Goal: Task Accomplishment & Management: Use online tool/utility

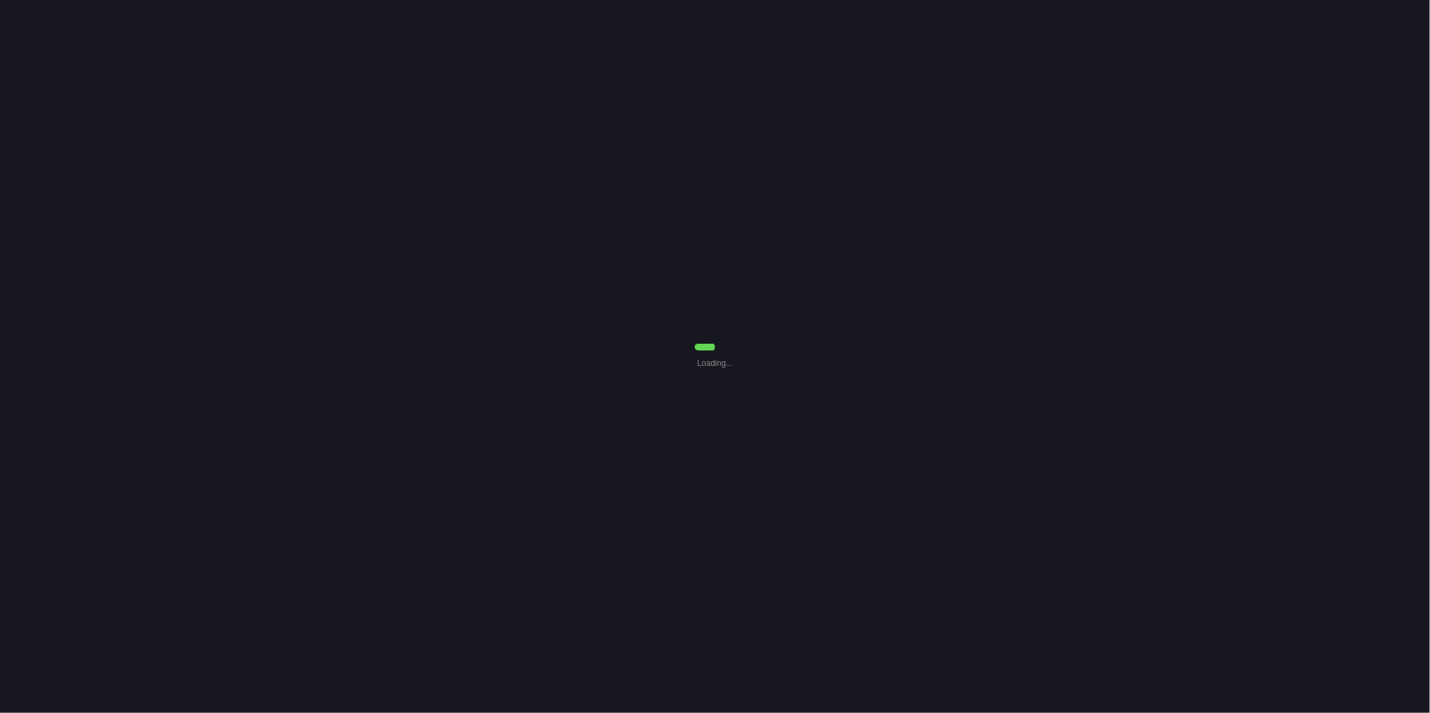
select select "0"
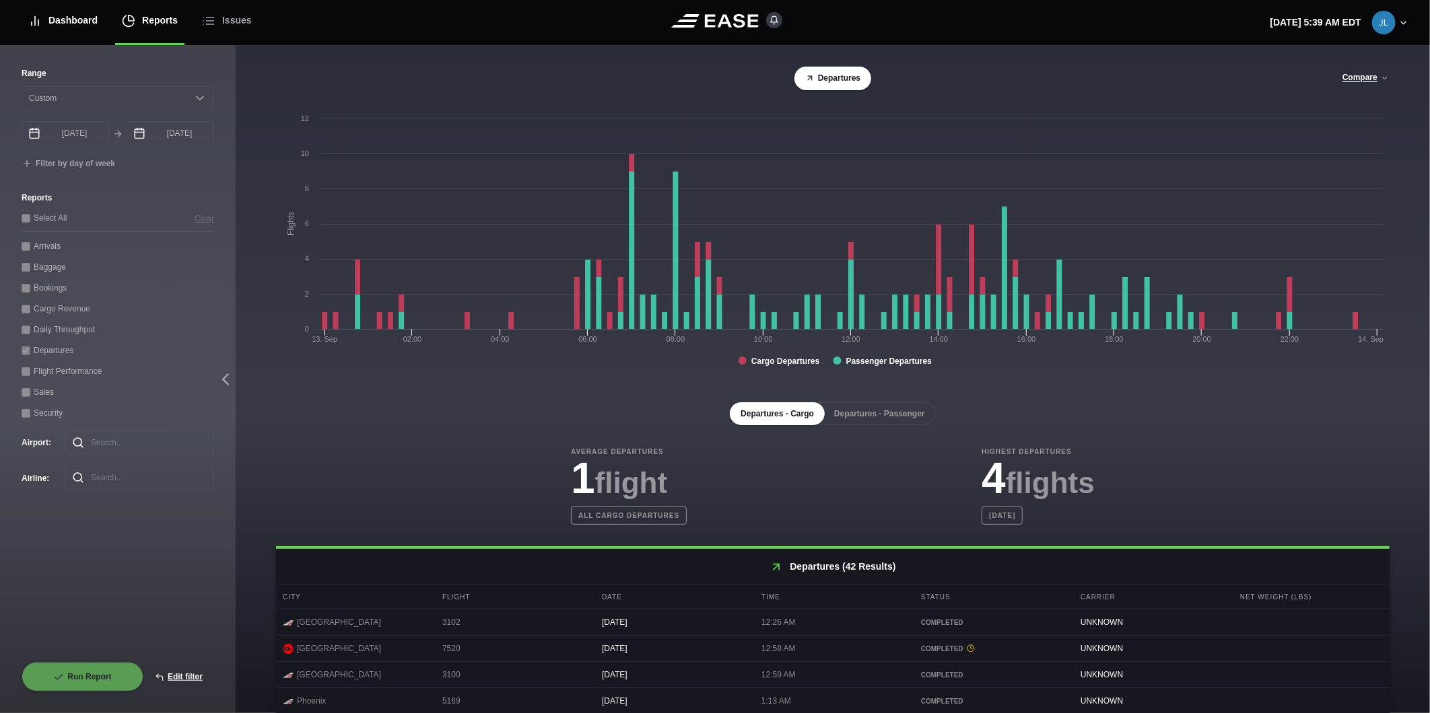
click at [94, 19] on div "Dashboard" at bounding box center [62, 20] width 69 height 45
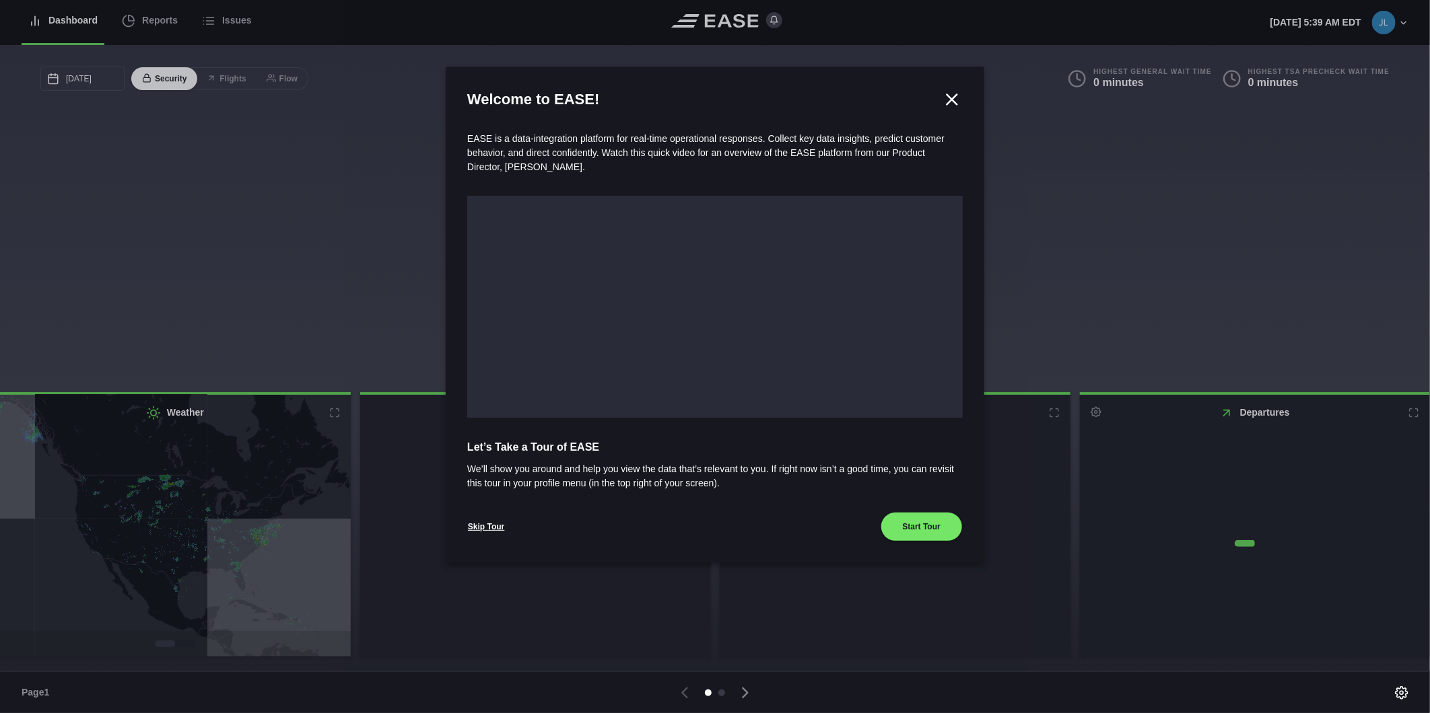
click at [144, 19] on div at bounding box center [715, 356] width 1430 height 713
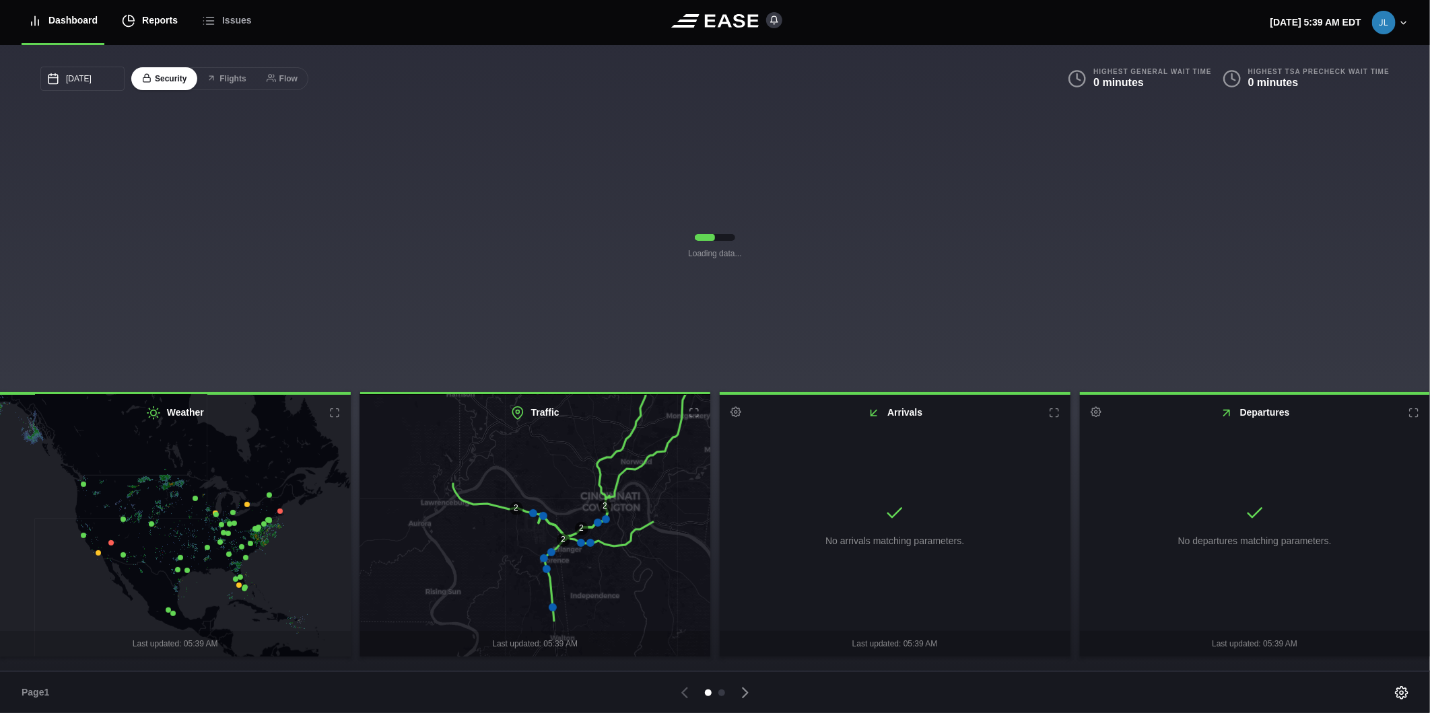
click at [169, 28] on div "Reports" at bounding box center [150, 20] width 56 height 45
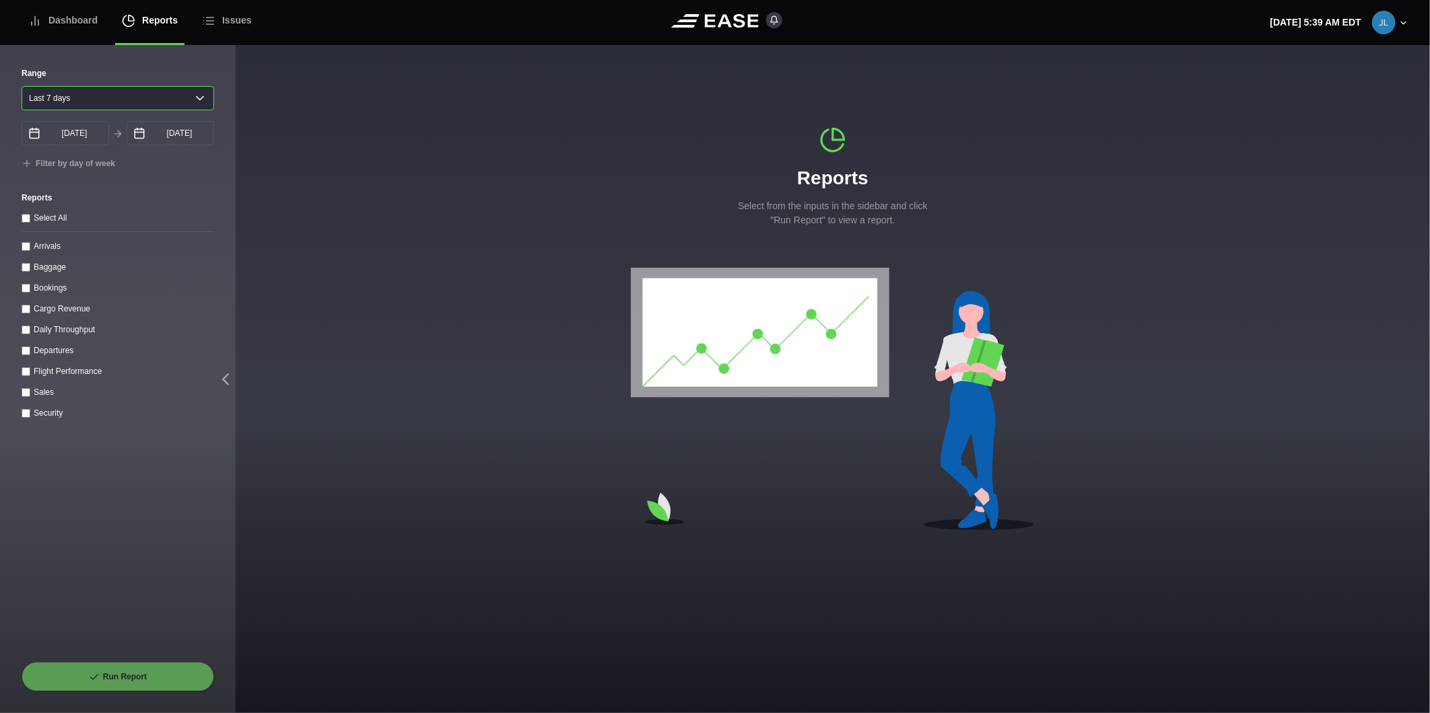
click at [112, 106] on select "[DATE] Last 7 days Last 14 days Last 30 days Last 6 weeks" at bounding box center [118, 98] width 193 height 24
select select "30"
click at [22, 86] on select "[DATE] Last 7 days Last 14 days Last 30 days Last 6 weeks" at bounding box center [118, 98] width 193 height 24
type input "[DATE]"
click at [27, 333] on throughput "Daily Throughput" at bounding box center [26, 330] width 9 height 9
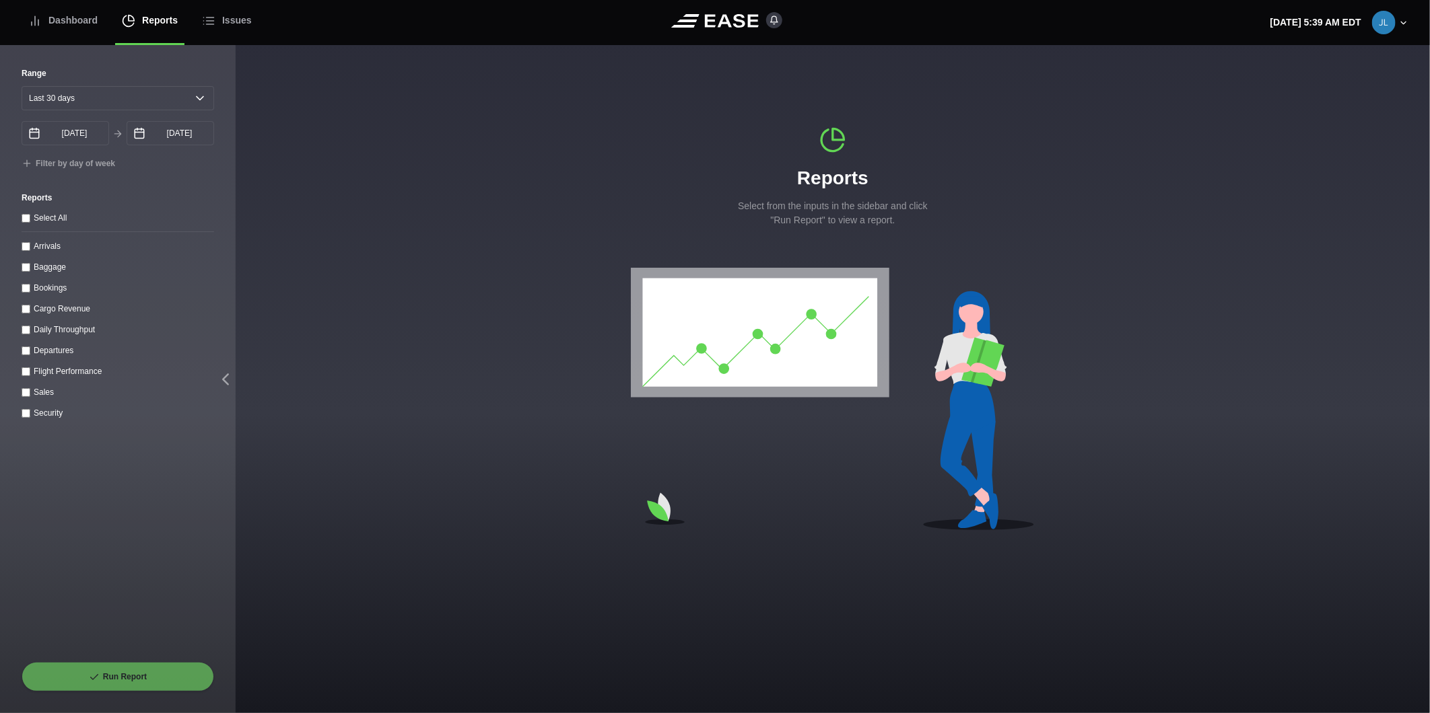
checkbox throughput "true"
click at [113, 667] on button "Run Report" at bounding box center [118, 677] width 193 height 30
select select "30"
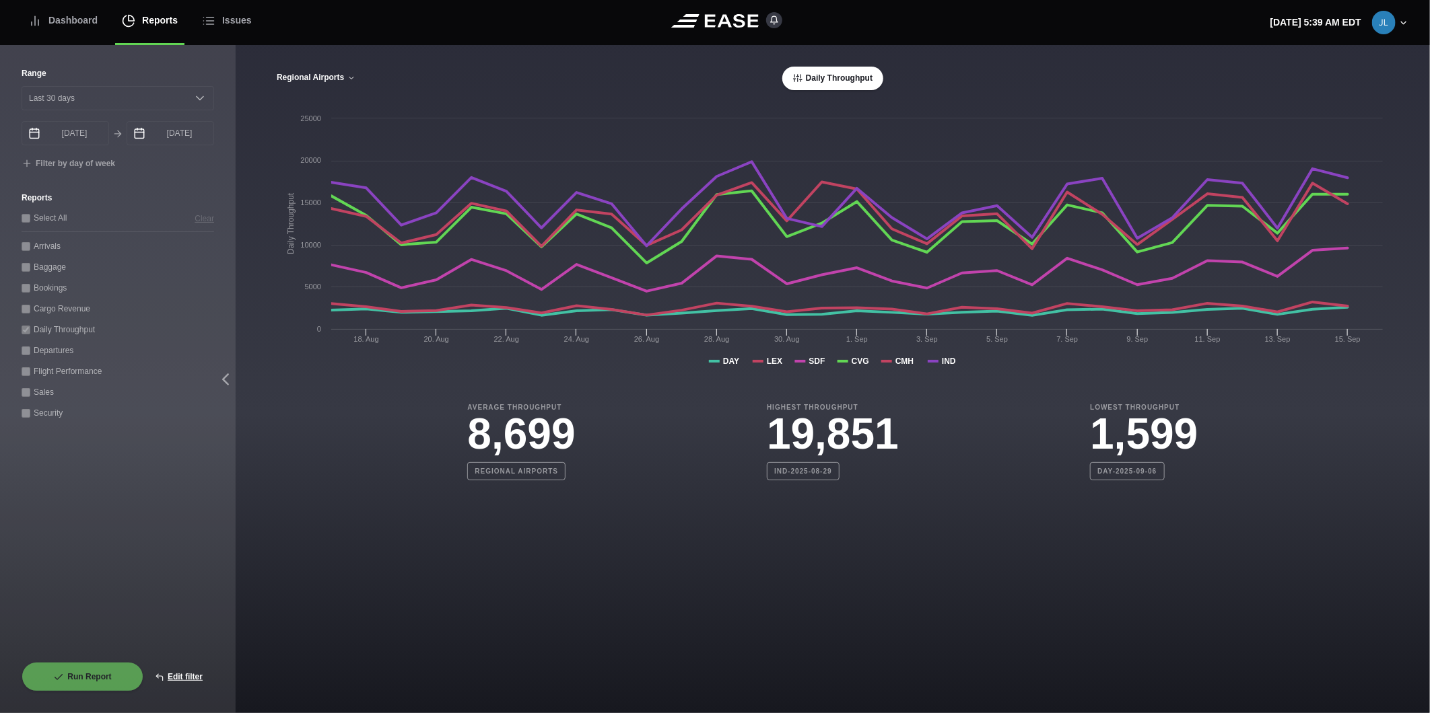
click at [317, 81] on button "Regional Airports" at bounding box center [316, 77] width 80 height 9
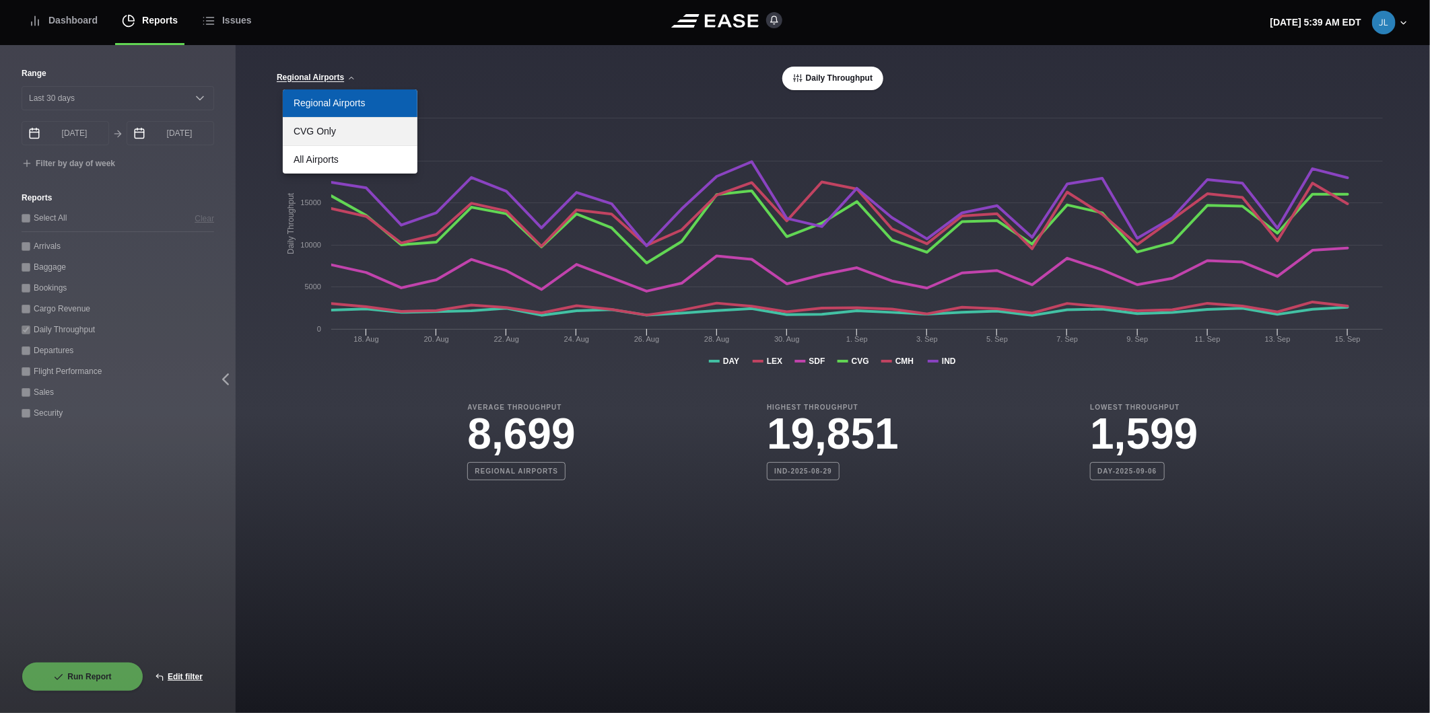
click at [328, 133] on link "CVG Only" at bounding box center [350, 132] width 135 height 28
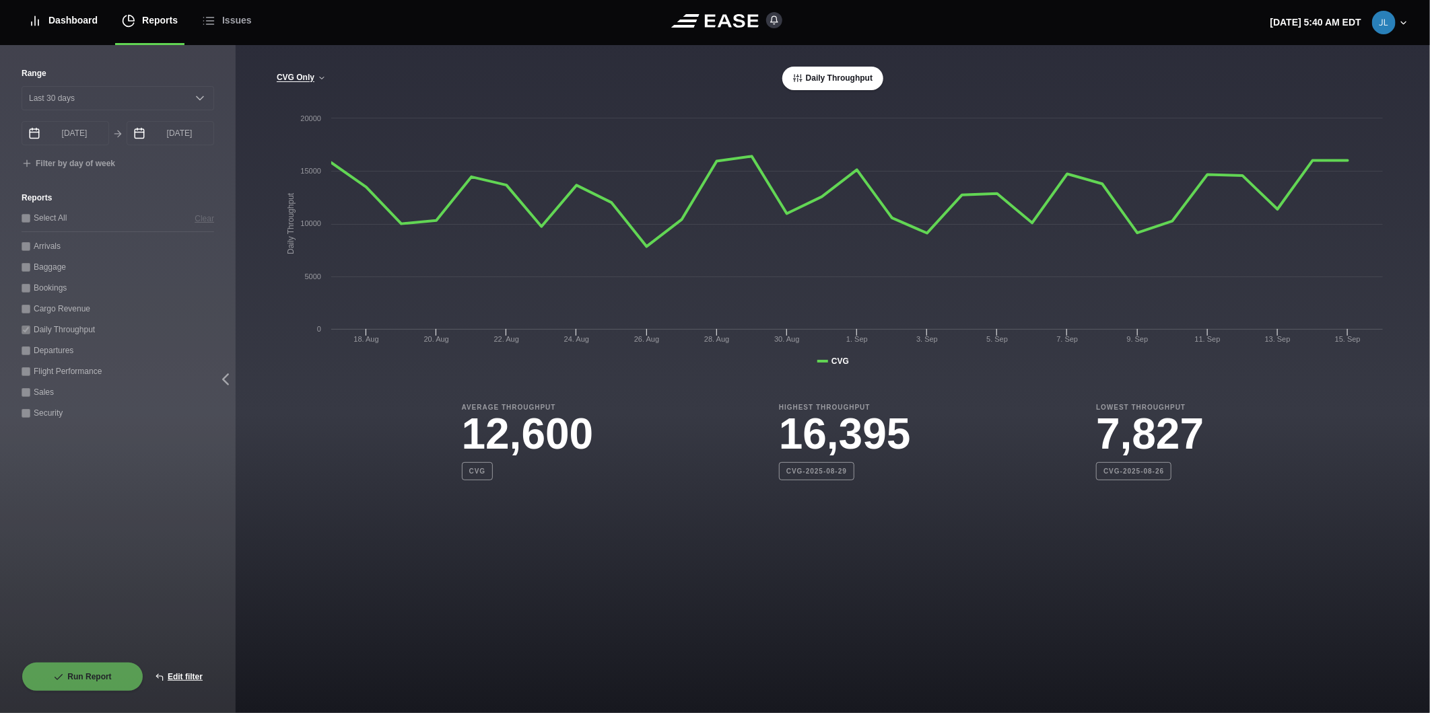
click at [52, 19] on div "Dashboard" at bounding box center [62, 20] width 69 height 45
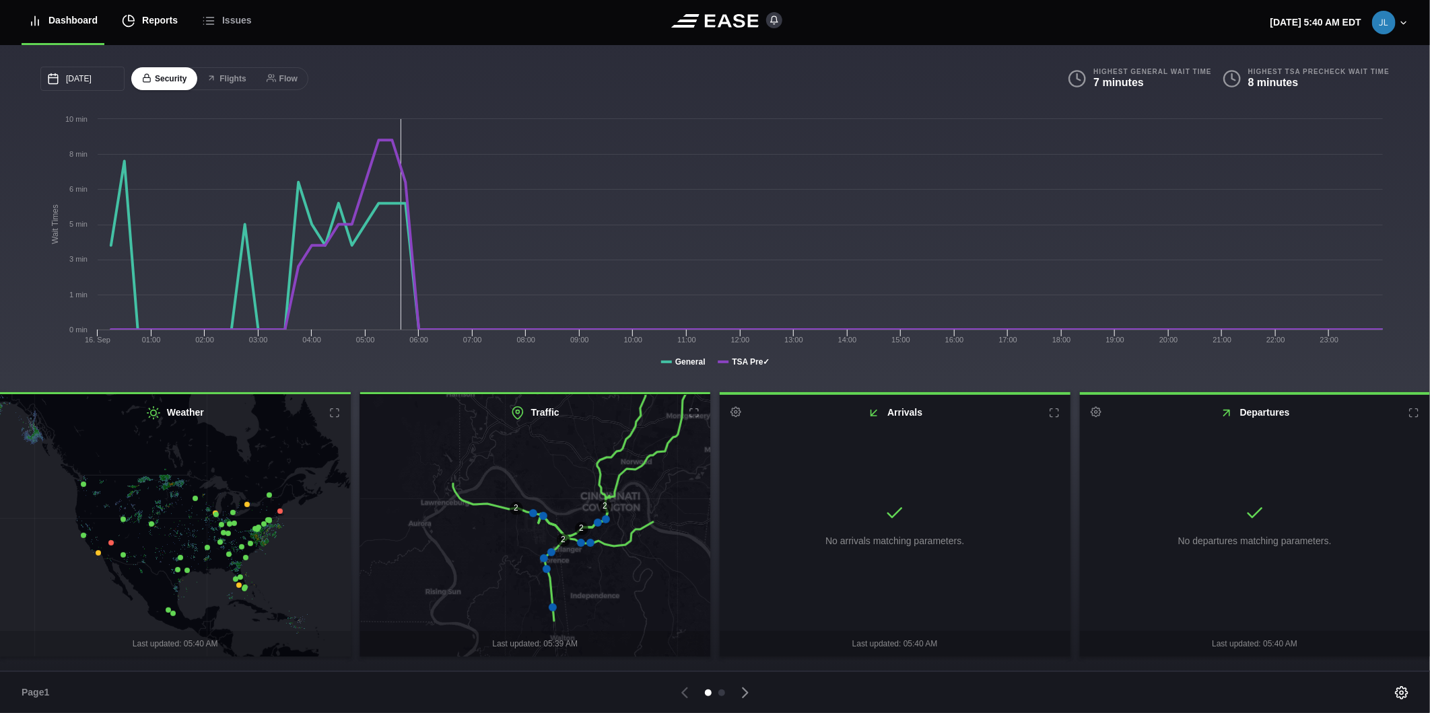
click at [148, 22] on div "Reports" at bounding box center [150, 20] width 56 height 45
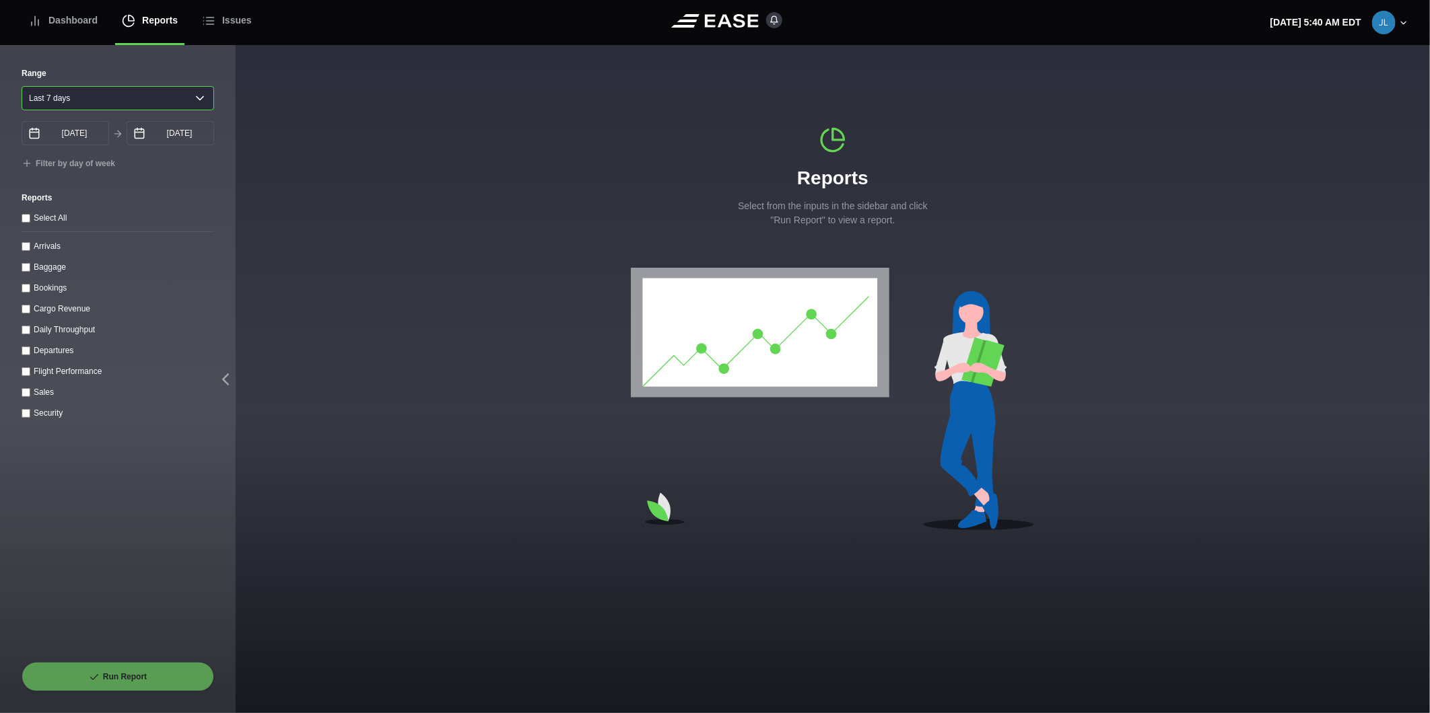
click at [81, 101] on select "[DATE] Last 7 days Last 14 days Last 30 days Last 6 weeks" at bounding box center [118, 98] width 193 height 24
select select "1"
click at [22, 86] on select "[DATE] Last 7 days Last 14 days Last 30 days Last 6 weeks" at bounding box center [118, 98] width 193 height 24
type input "[DATE]"
click at [42, 246] on label "Arrivals" at bounding box center [47, 246] width 27 height 9
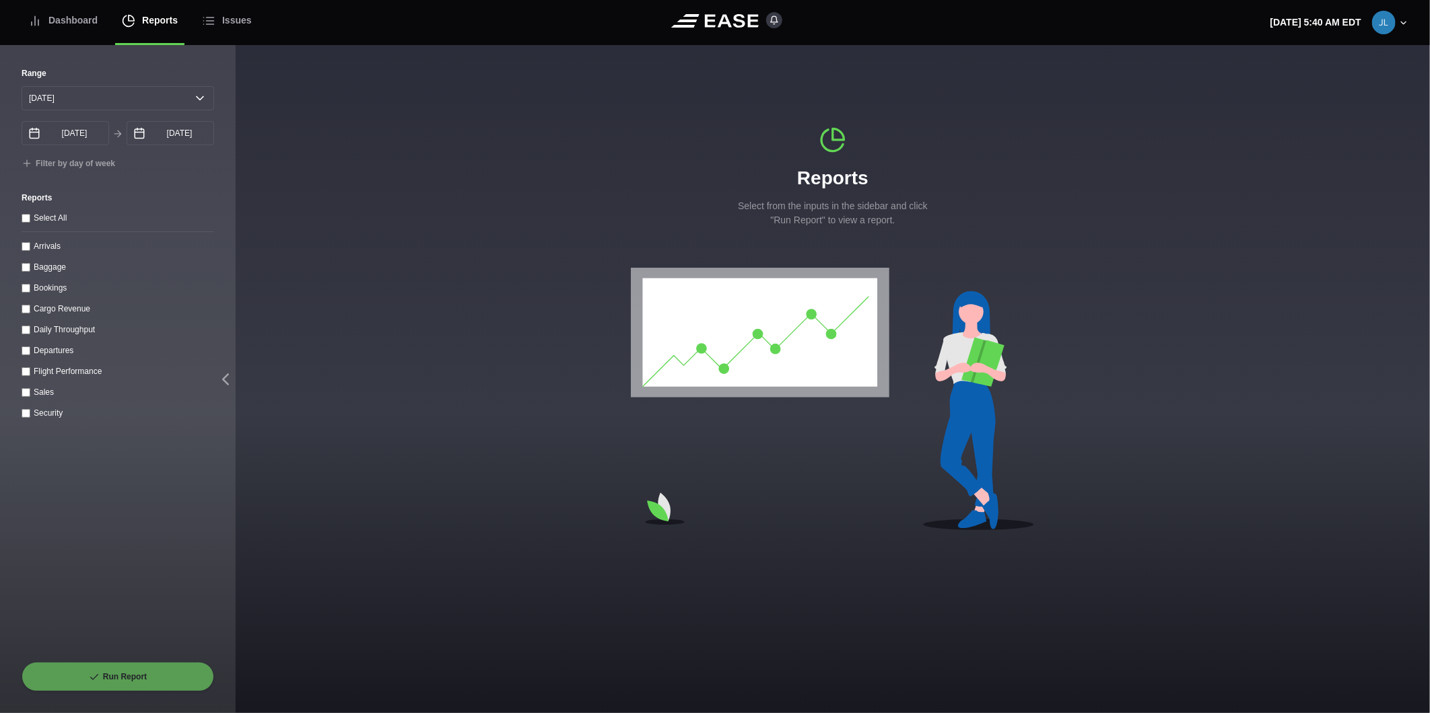
click at [30, 246] on input "Arrivals" at bounding box center [26, 246] width 9 height 9
checkbox input "true"
click at [155, 133] on input "[DATE]" at bounding box center [171, 133] width 88 height 24
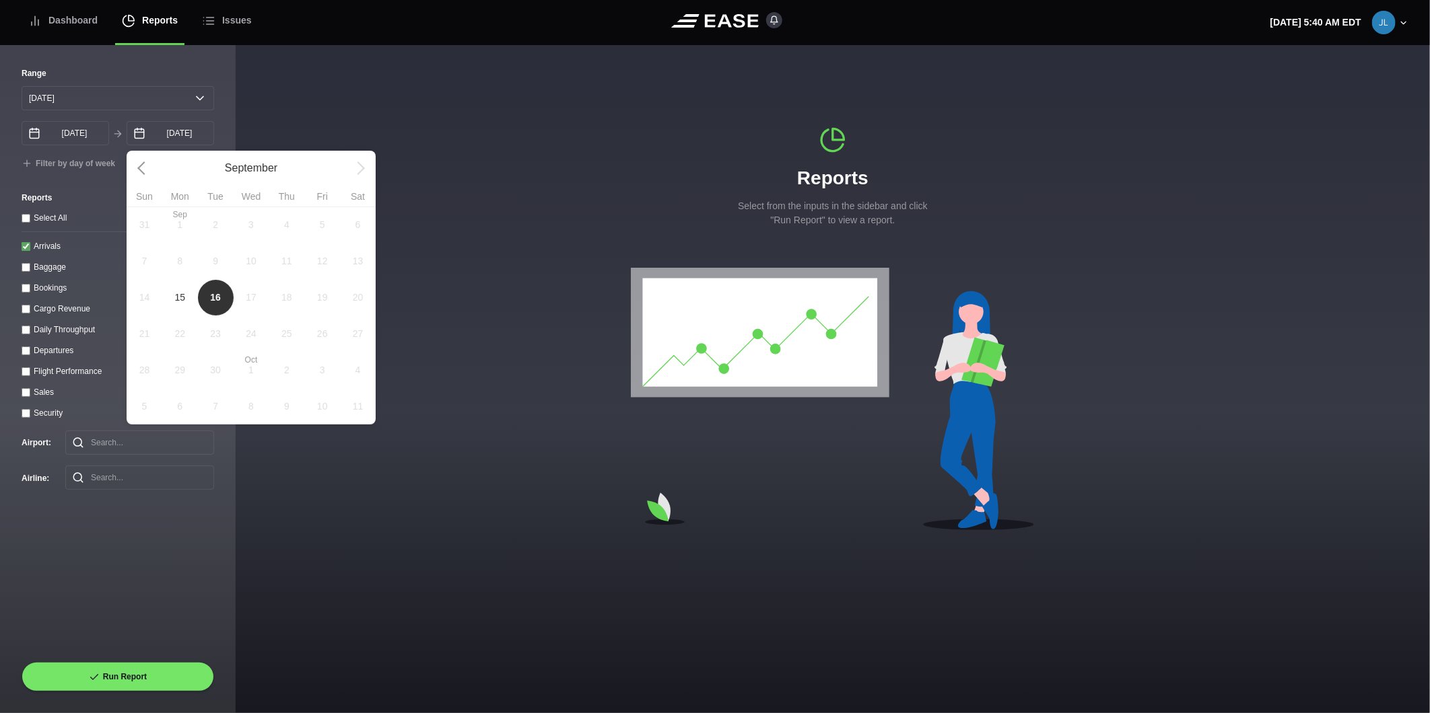
drag, startPoint x: 182, startPoint y: 304, endPoint x: 178, endPoint y: 322, distance: 18.1
click at [182, 304] on span "15" at bounding box center [179, 298] width 11 height 14
type input "[DATE]"
select select "0"
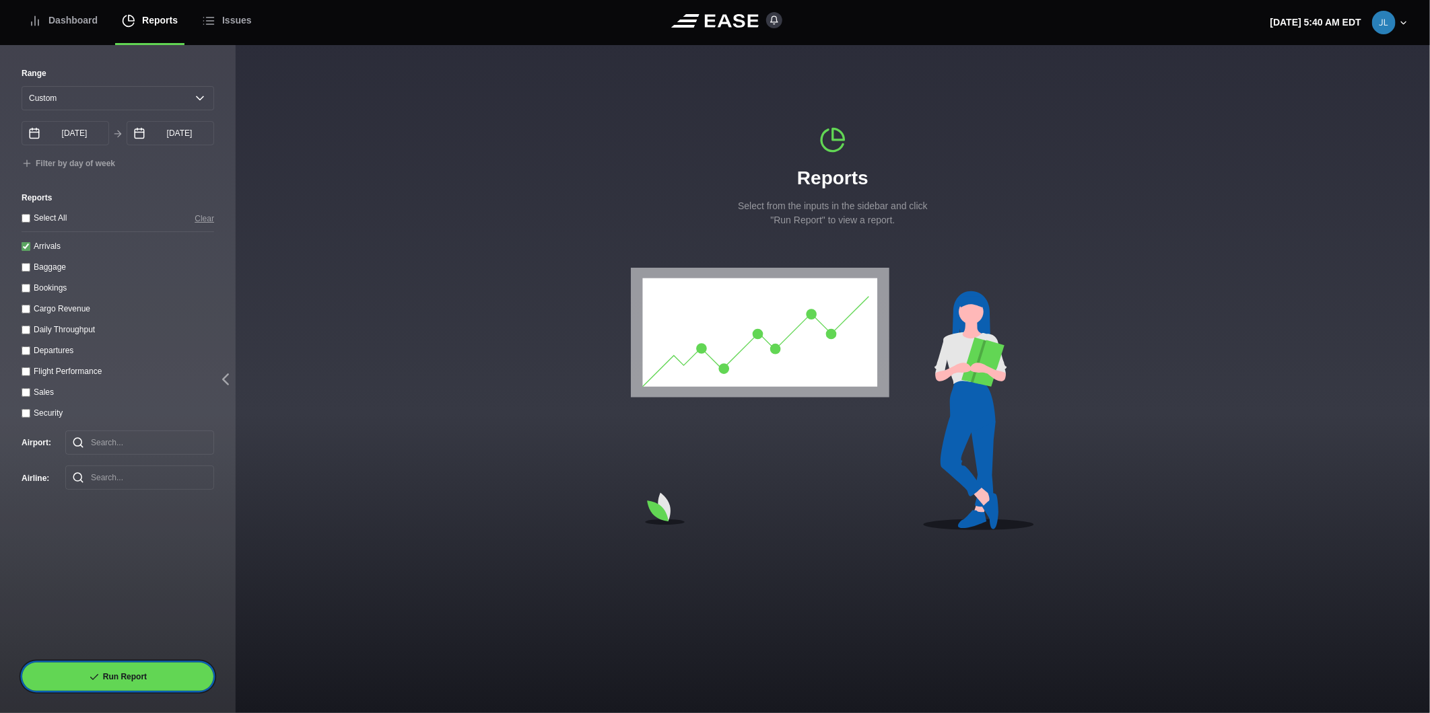
click at [127, 688] on button "Run Report" at bounding box center [118, 677] width 193 height 30
select select "0"
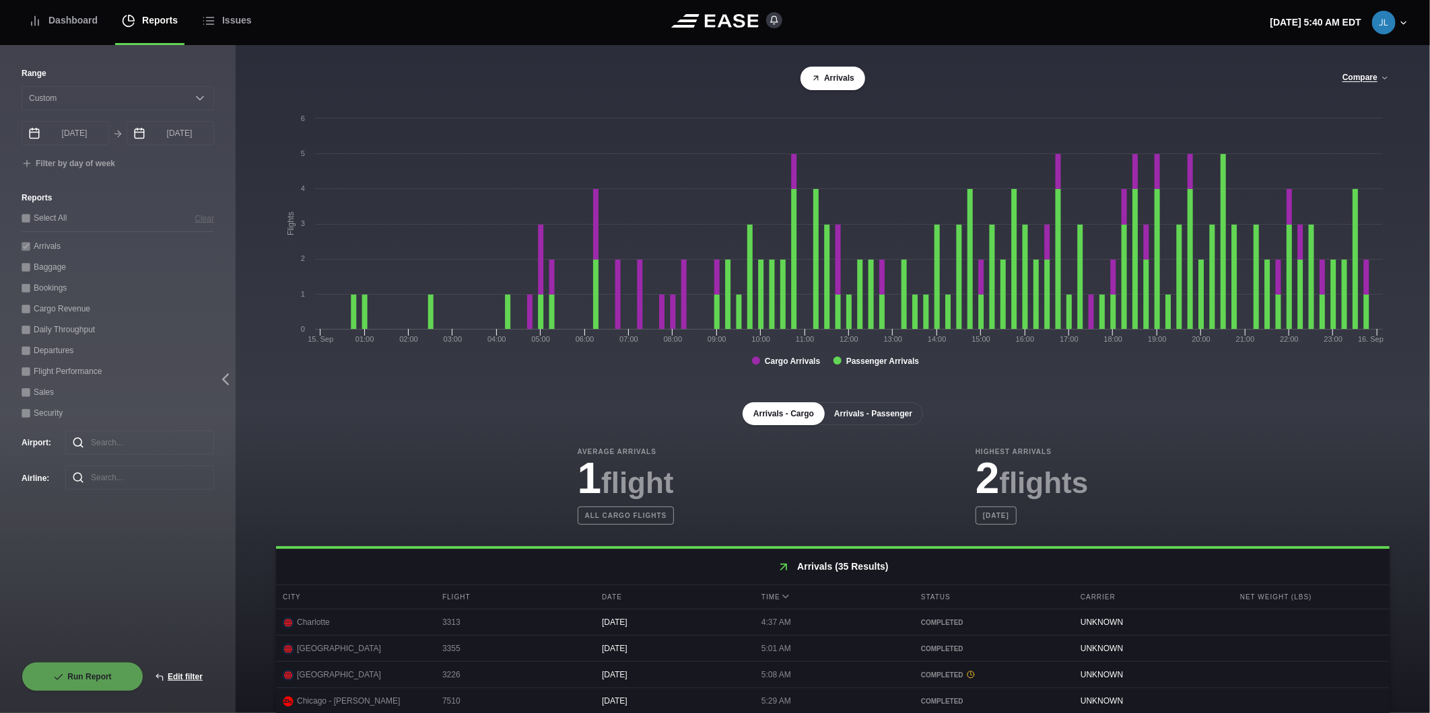
click at [879, 417] on button "Arrivals - Passenger" at bounding box center [873, 414] width 100 height 23
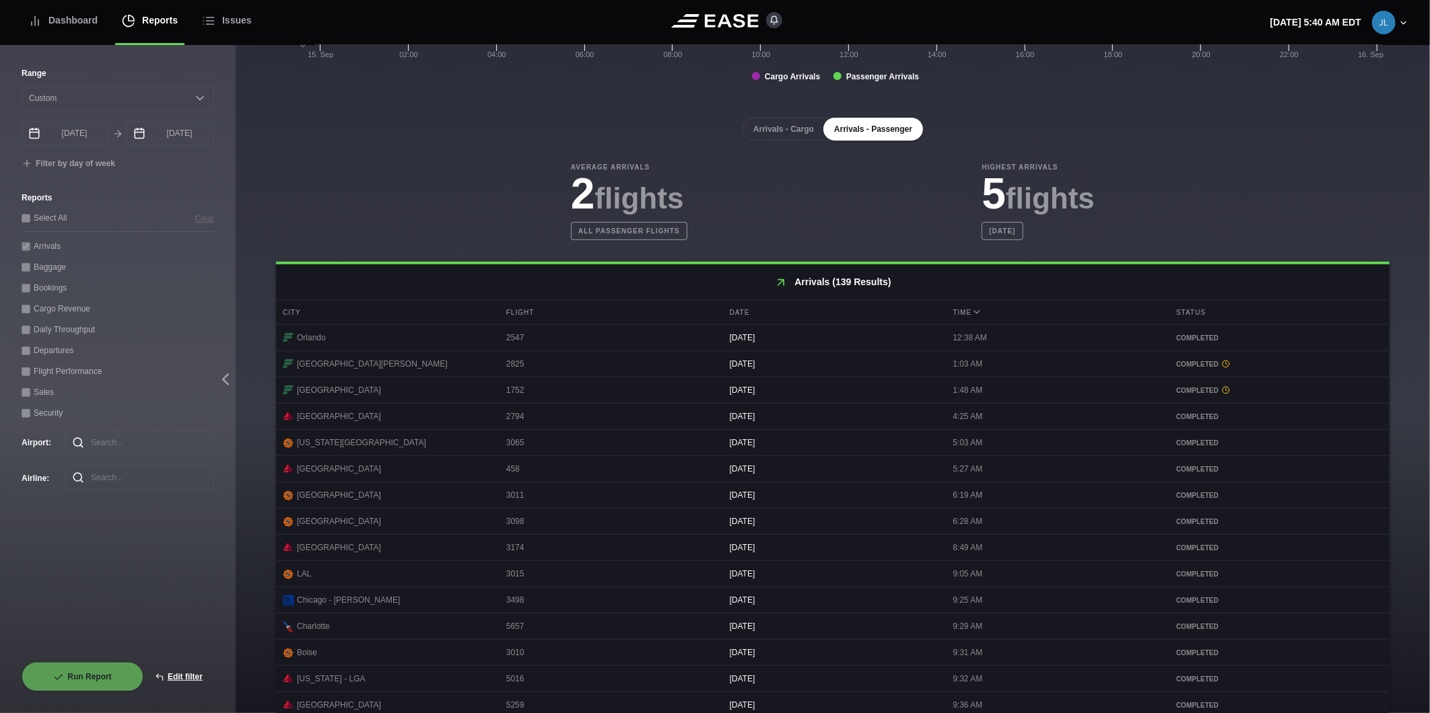
scroll to position [472, 0]
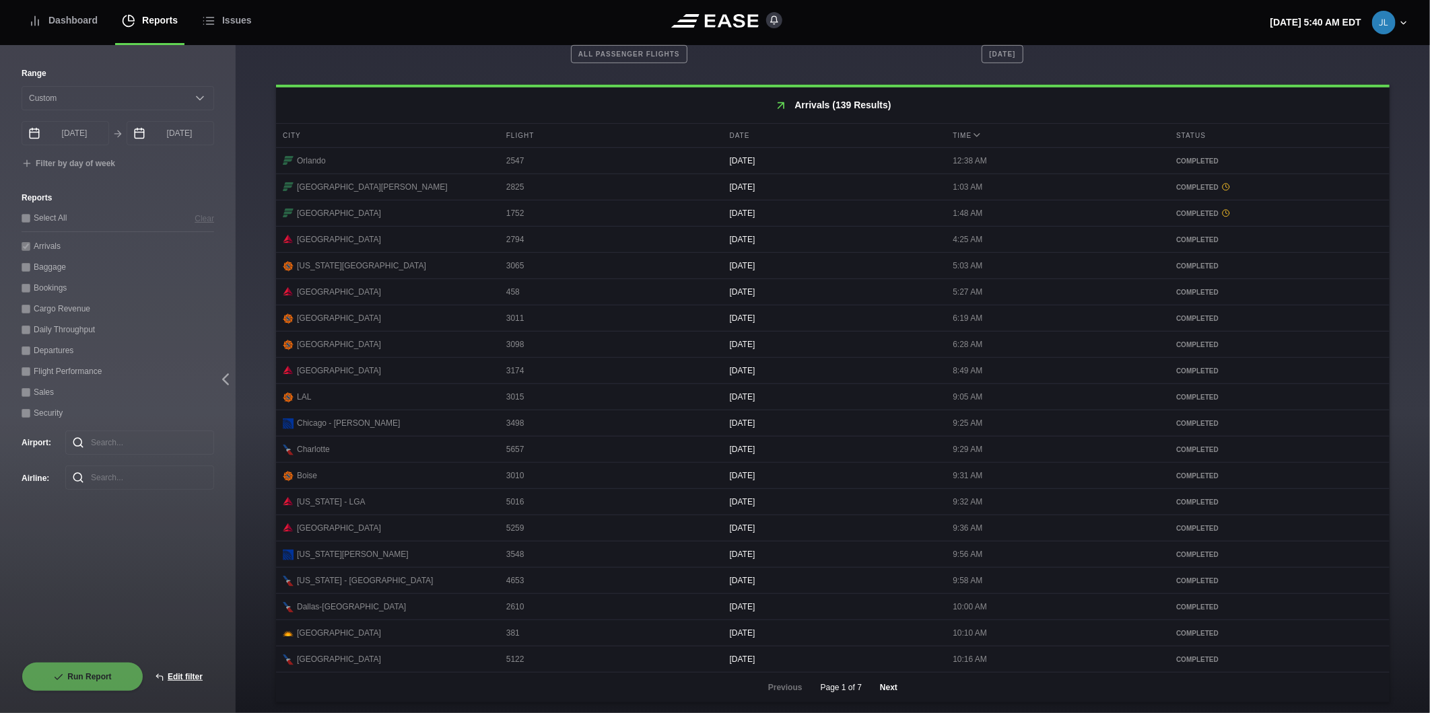
click at [893, 687] on button "Next" at bounding box center [888, 688] width 40 height 30
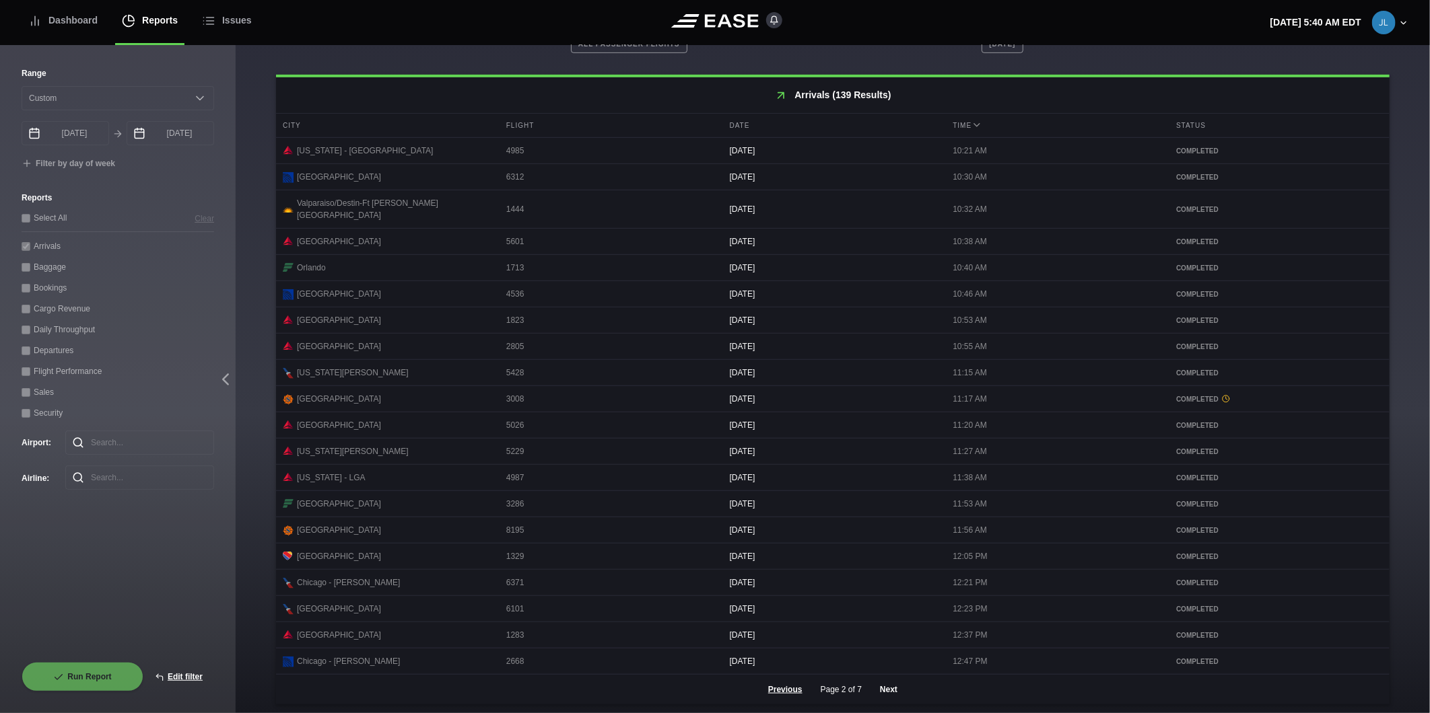
click at [880, 691] on button "Next" at bounding box center [888, 690] width 40 height 30
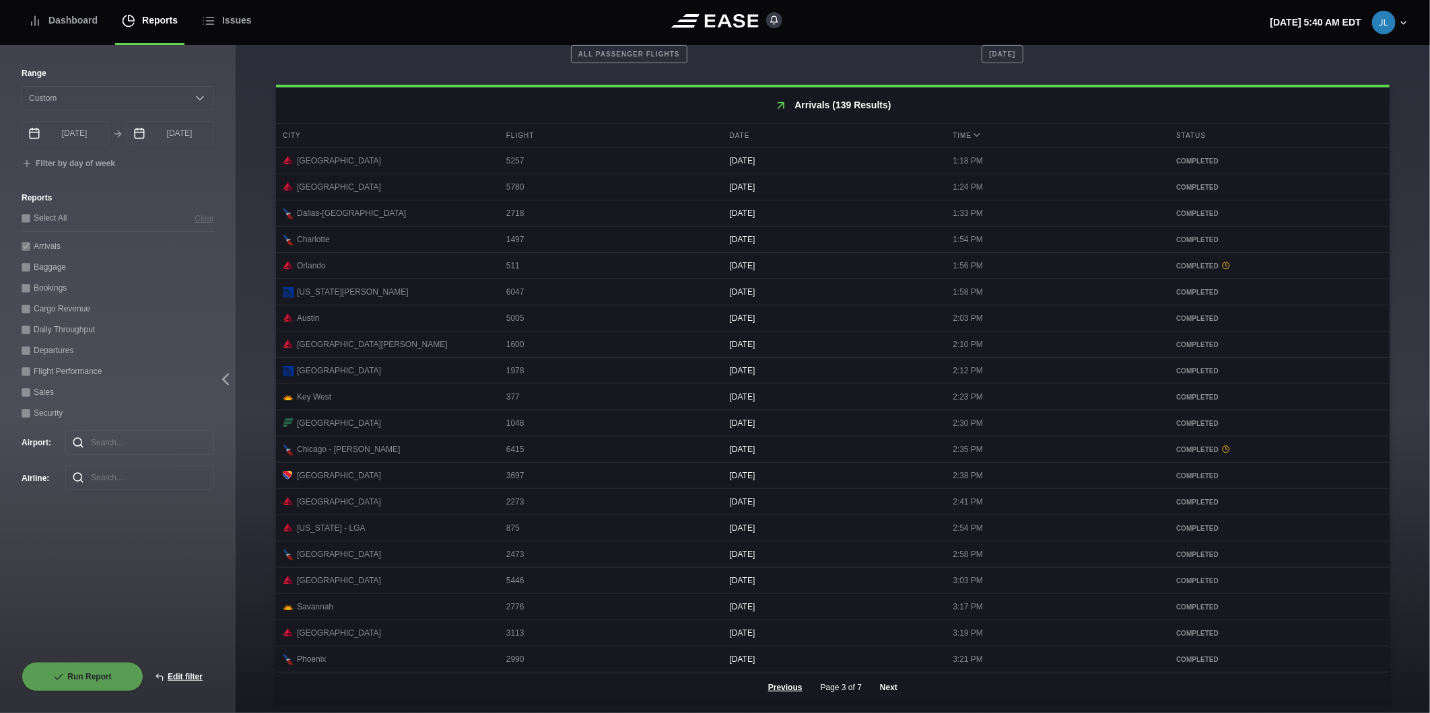
click at [884, 683] on button "Next" at bounding box center [888, 688] width 40 height 30
click at [882, 682] on button "Next" at bounding box center [888, 688] width 40 height 30
click at [892, 685] on button "Next" at bounding box center [888, 688] width 40 height 30
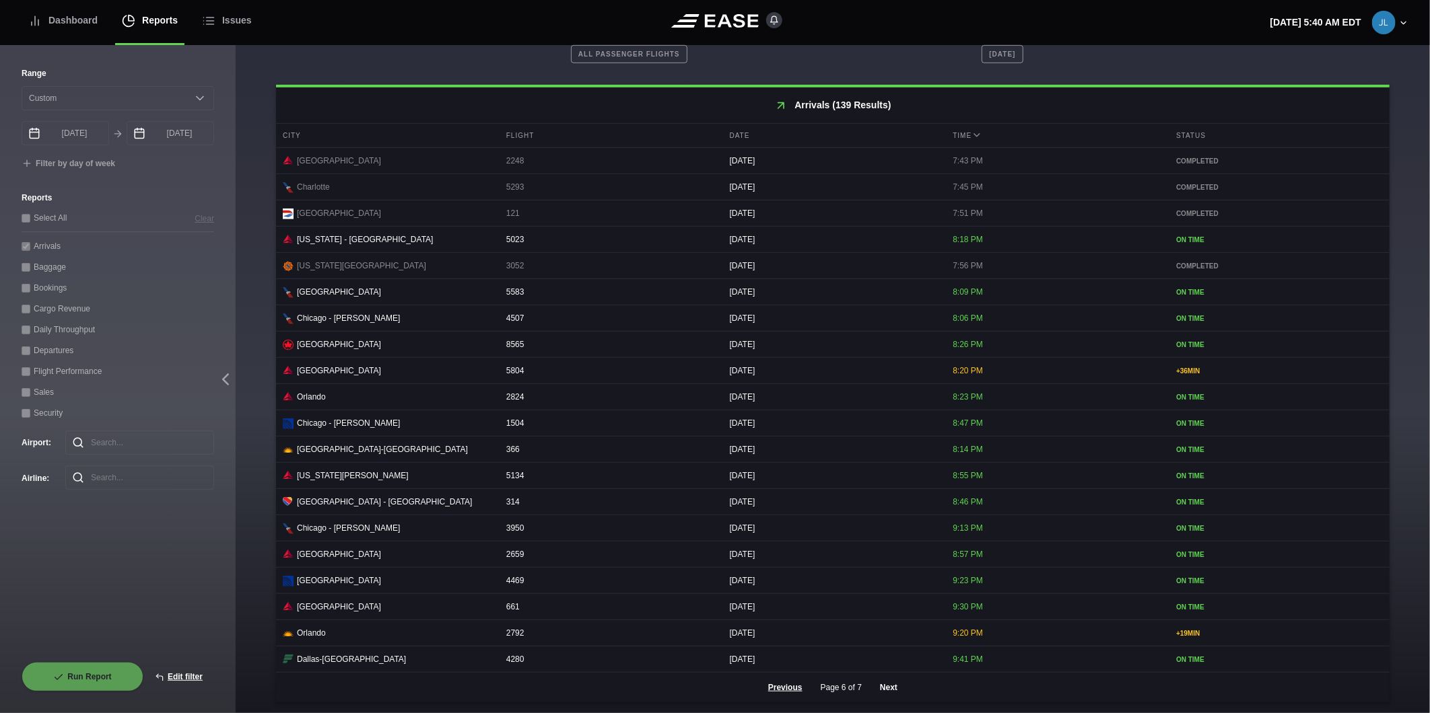
click at [885, 683] on button "Next" at bounding box center [888, 688] width 40 height 30
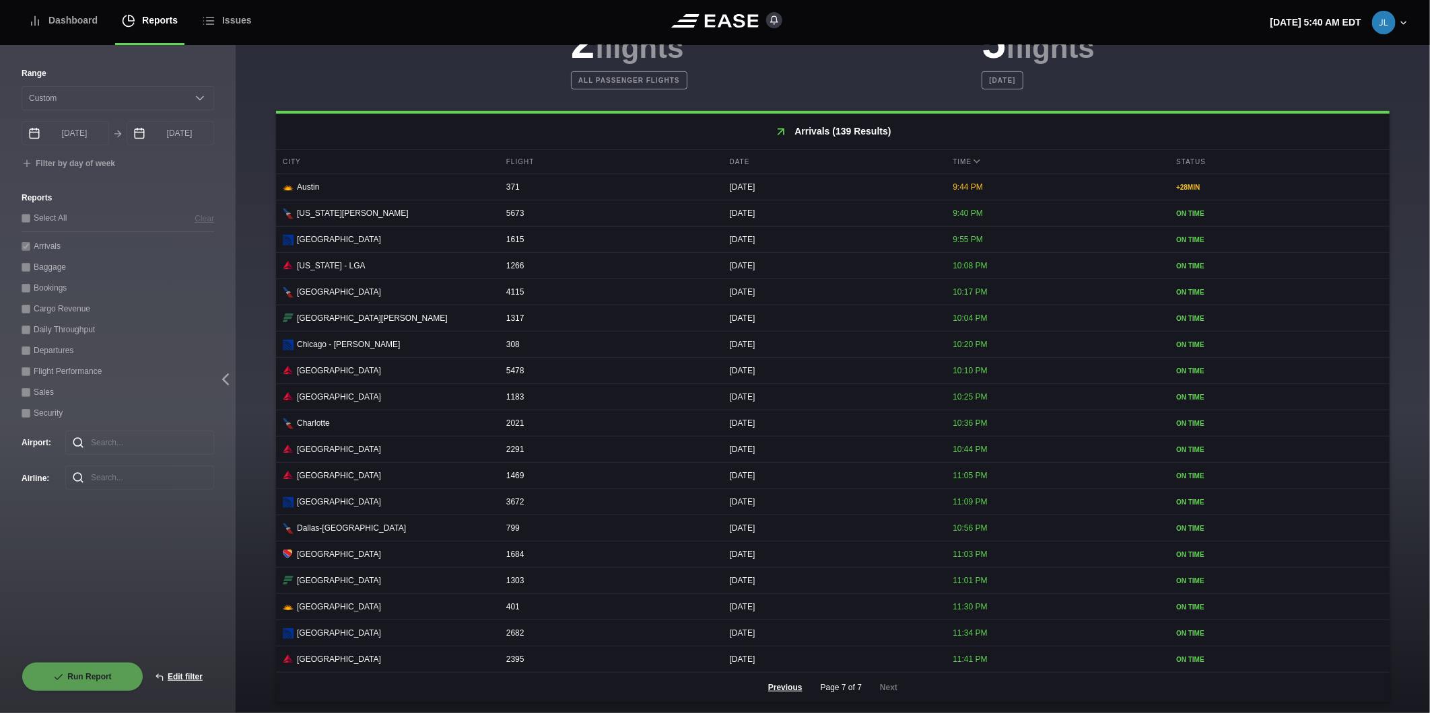
scroll to position [445, 0]
click at [59, 8] on div "Dashboard" at bounding box center [62, 20] width 69 height 45
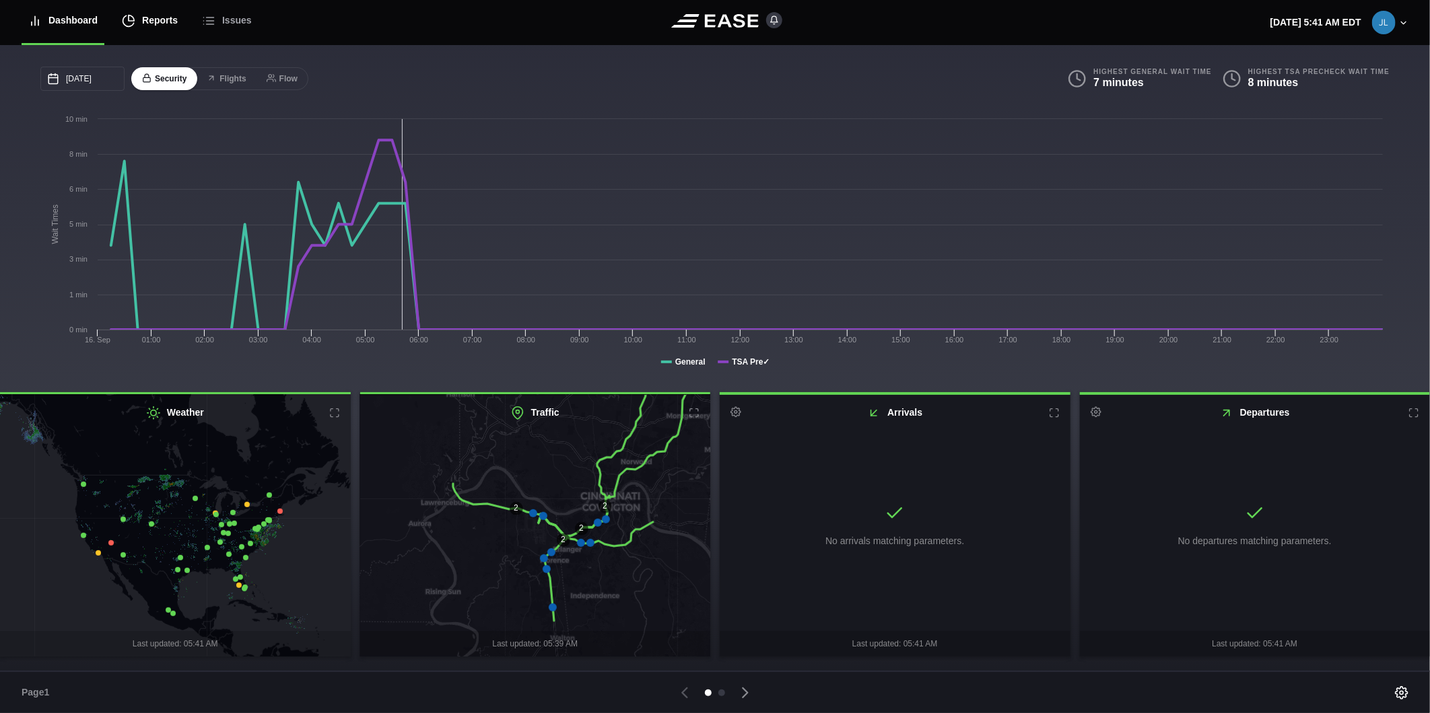
click at [127, 13] on div "Reports" at bounding box center [150, 20] width 56 height 45
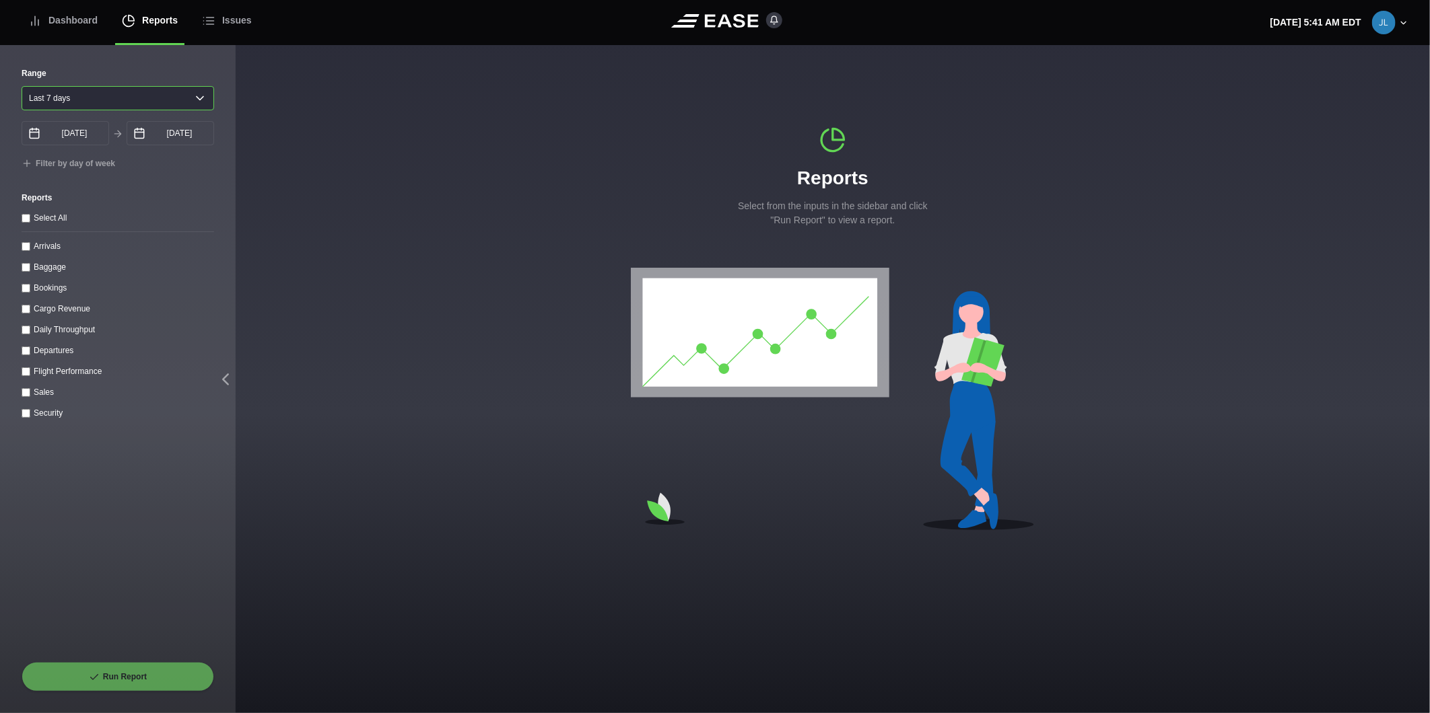
click at [88, 102] on select "[DATE] Last 7 days Last 14 days Last 30 days Last 6 weeks" at bounding box center [118, 98] width 193 height 24
select select "1"
click at [22, 86] on select "[DATE] Last 7 days Last 14 days Last 30 days Last 6 weeks" at bounding box center [118, 98] width 193 height 24
type input "[DATE]"
drag, startPoint x: 22, startPoint y: 352, endPoint x: 59, endPoint y: 398, distance: 58.9
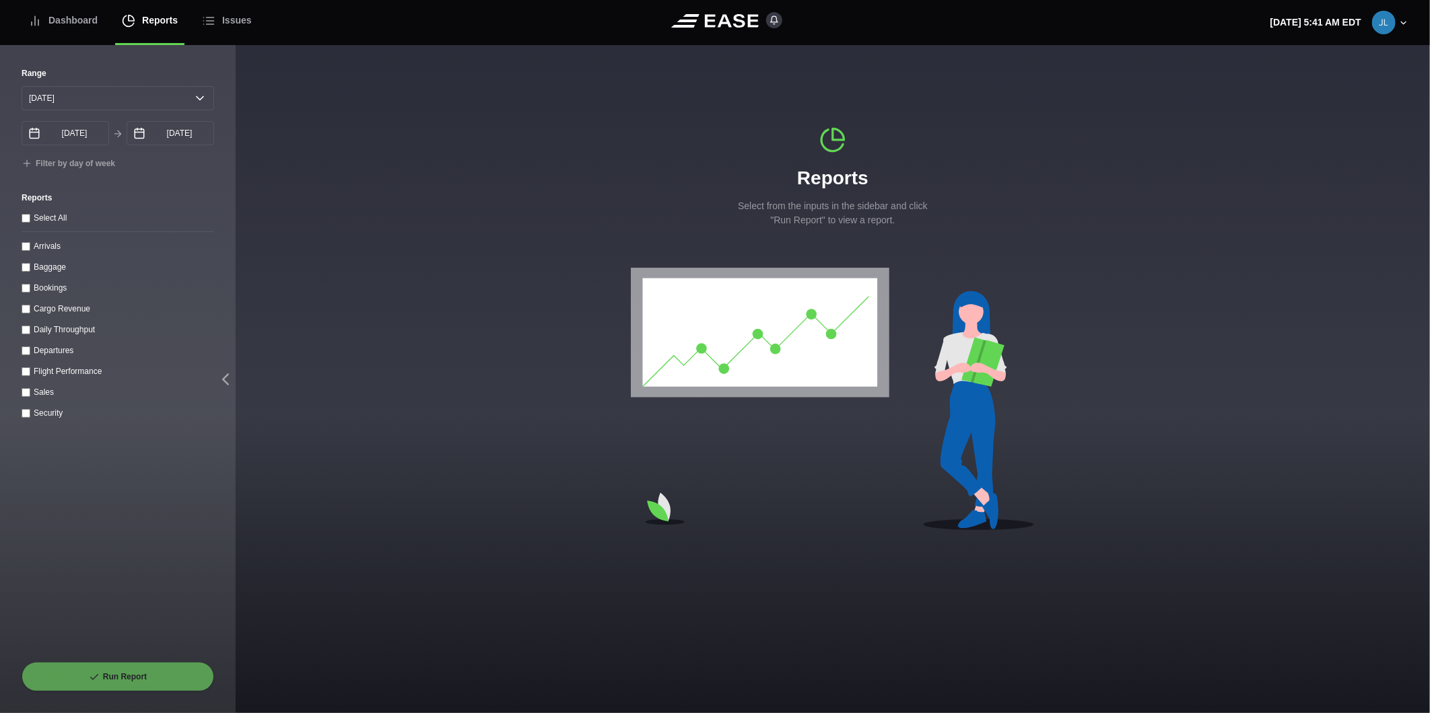
click at [22, 353] on input "Departures" at bounding box center [26, 351] width 9 height 9
checkbox input "true"
click at [135, 671] on button "Run Report" at bounding box center [118, 677] width 193 height 30
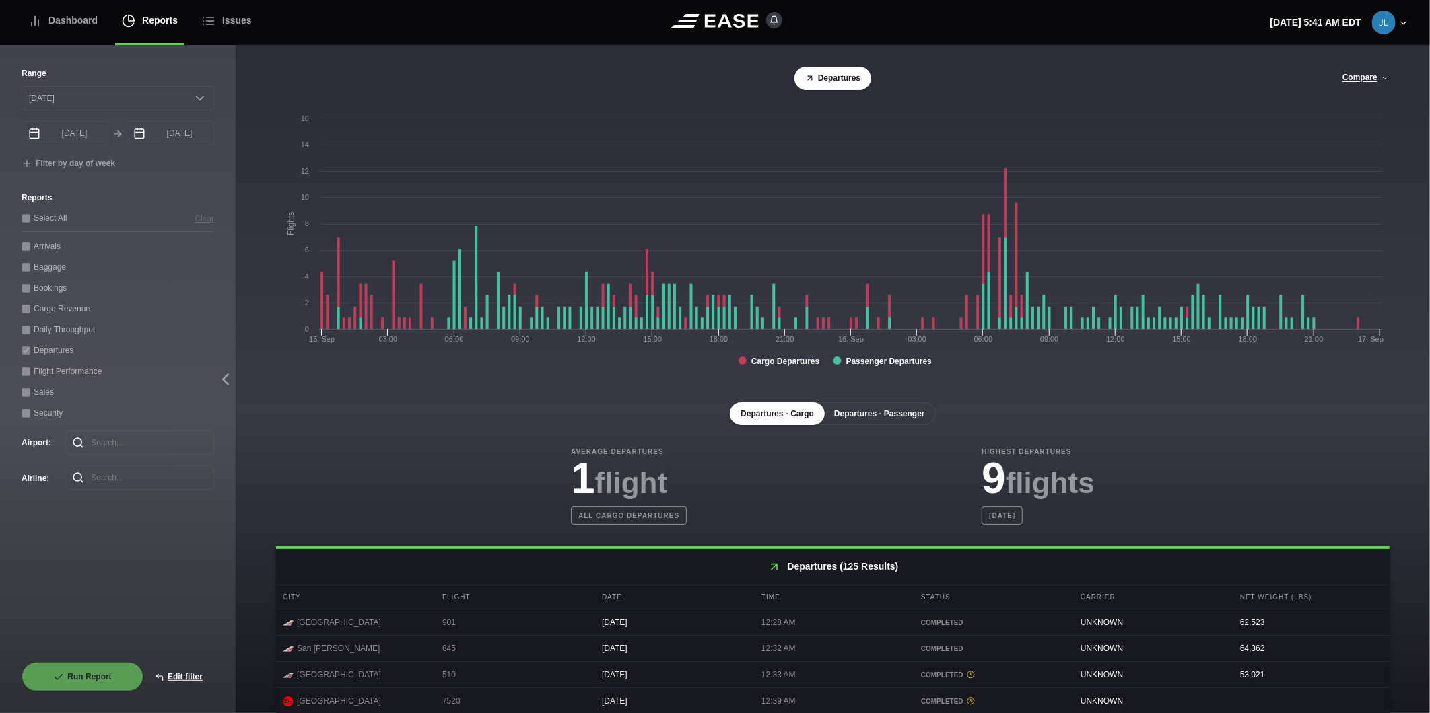
click at [866, 424] on button "Departures - Passenger" at bounding box center [879, 414] width 112 height 23
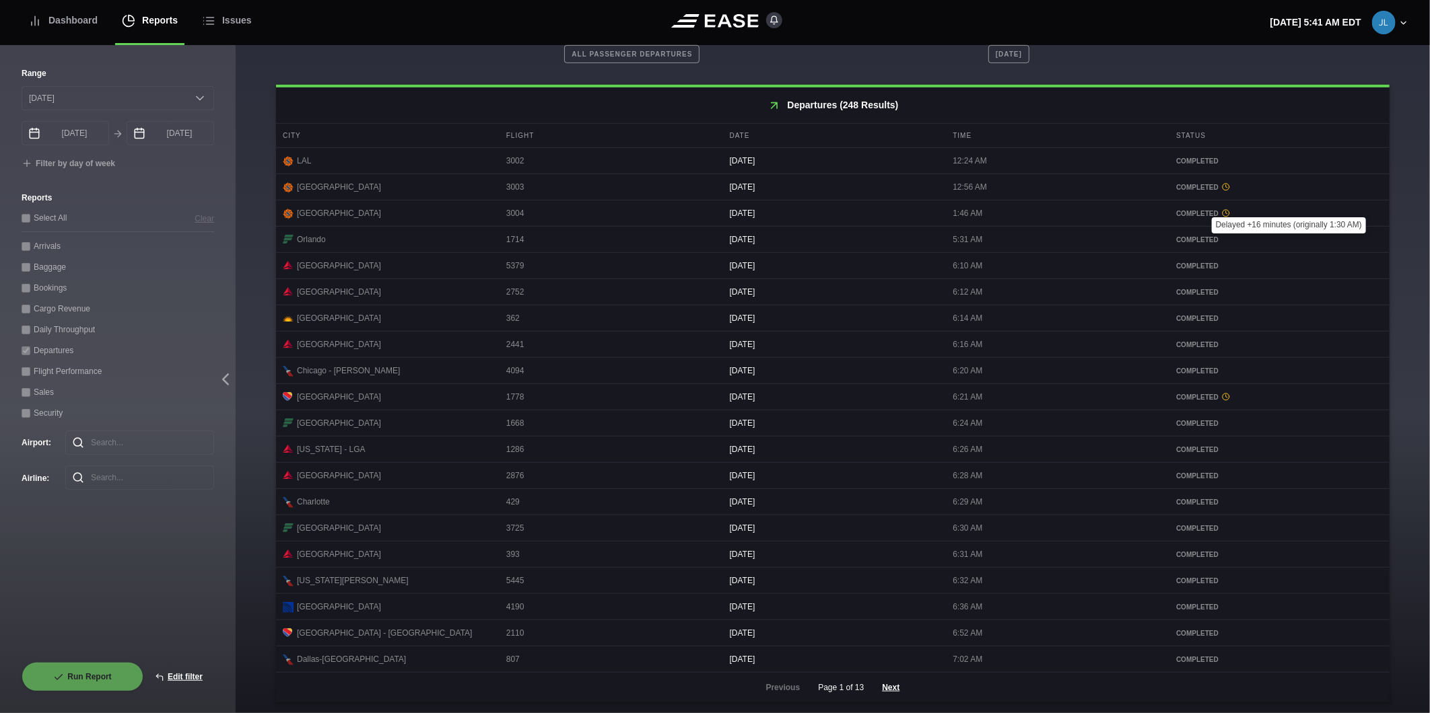
scroll to position [472, 0]
click at [91, 24] on div "Dashboard" at bounding box center [62, 20] width 69 height 45
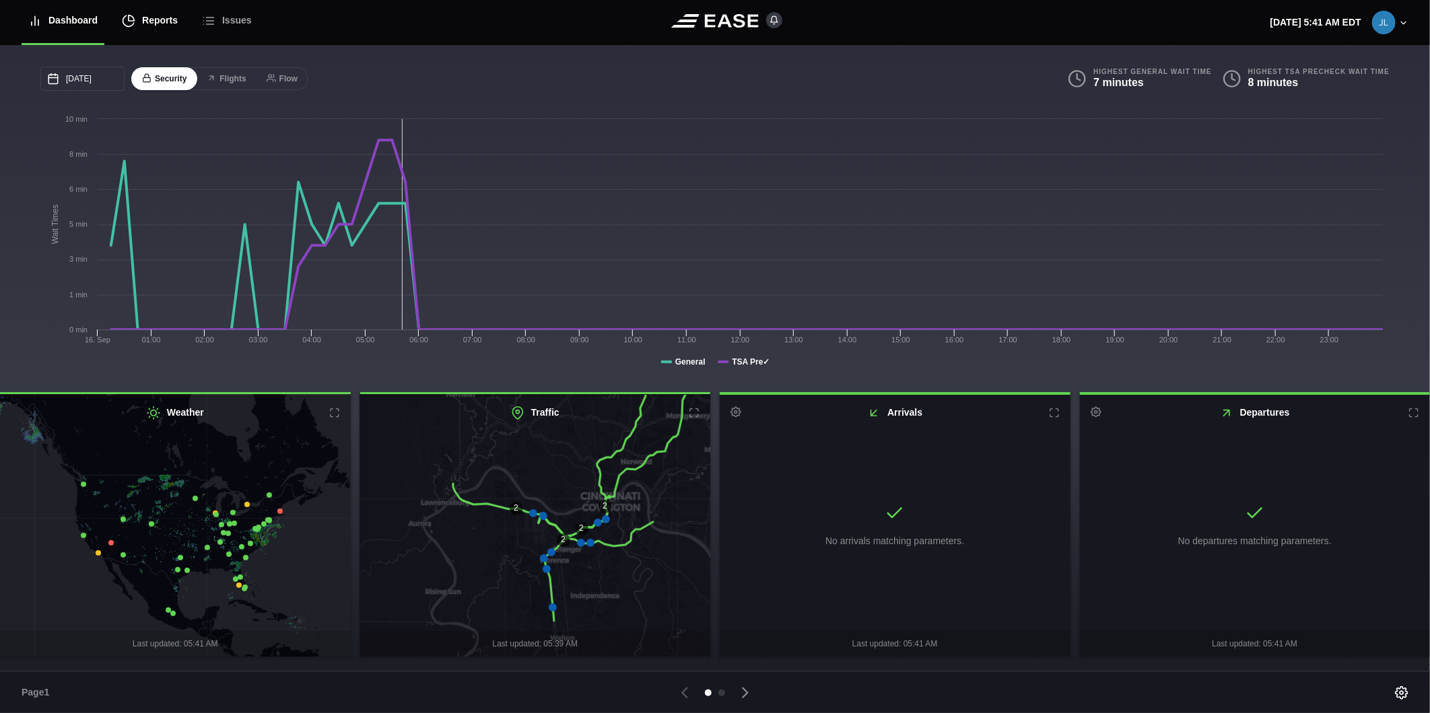
click at [157, 15] on div "Reports" at bounding box center [150, 20] width 56 height 45
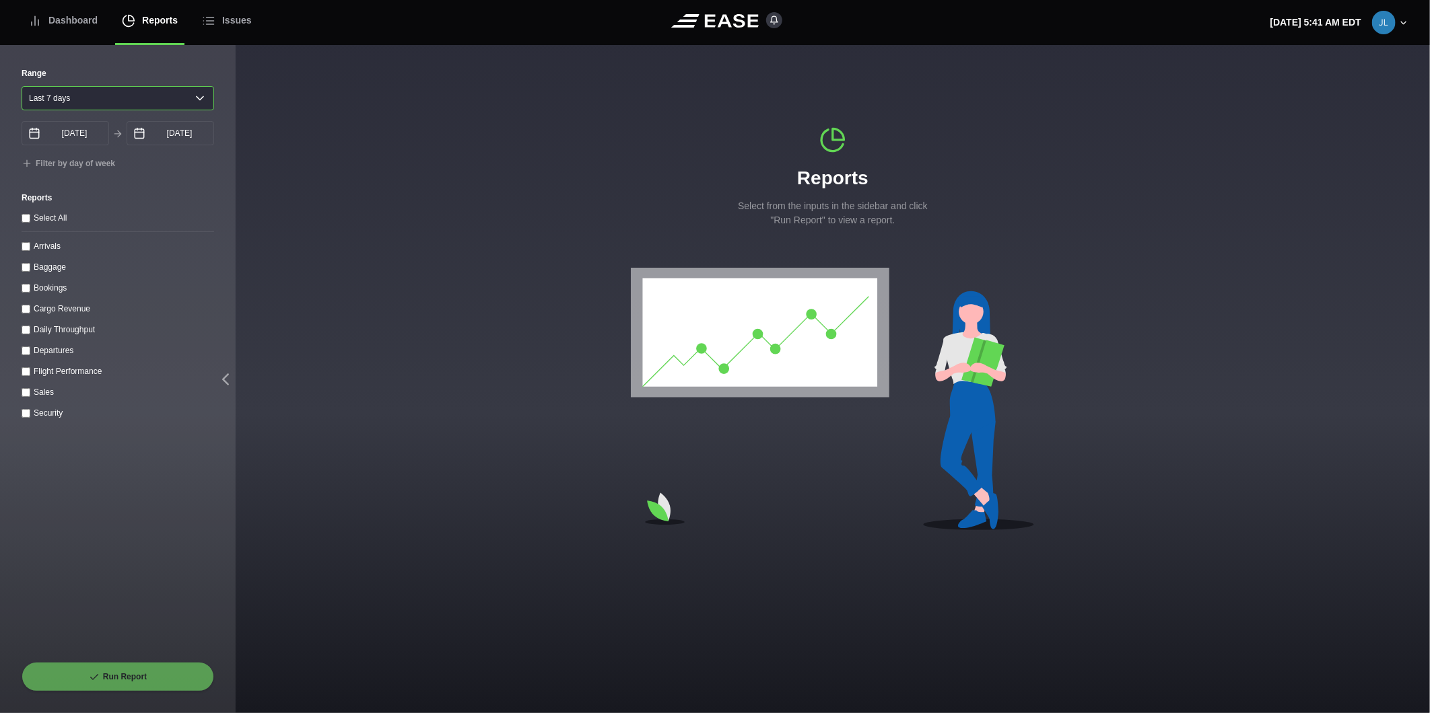
click at [104, 96] on select "[DATE] Last 7 days Last 14 days Last 30 days Last 6 weeks" at bounding box center [118, 98] width 193 height 24
select select "1"
click at [22, 86] on select "[DATE] Last 7 days Last 14 days Last 30 days Last 6 weeks" at bounding box center [118, 98] width 193 height 24
type input "[DATE]"
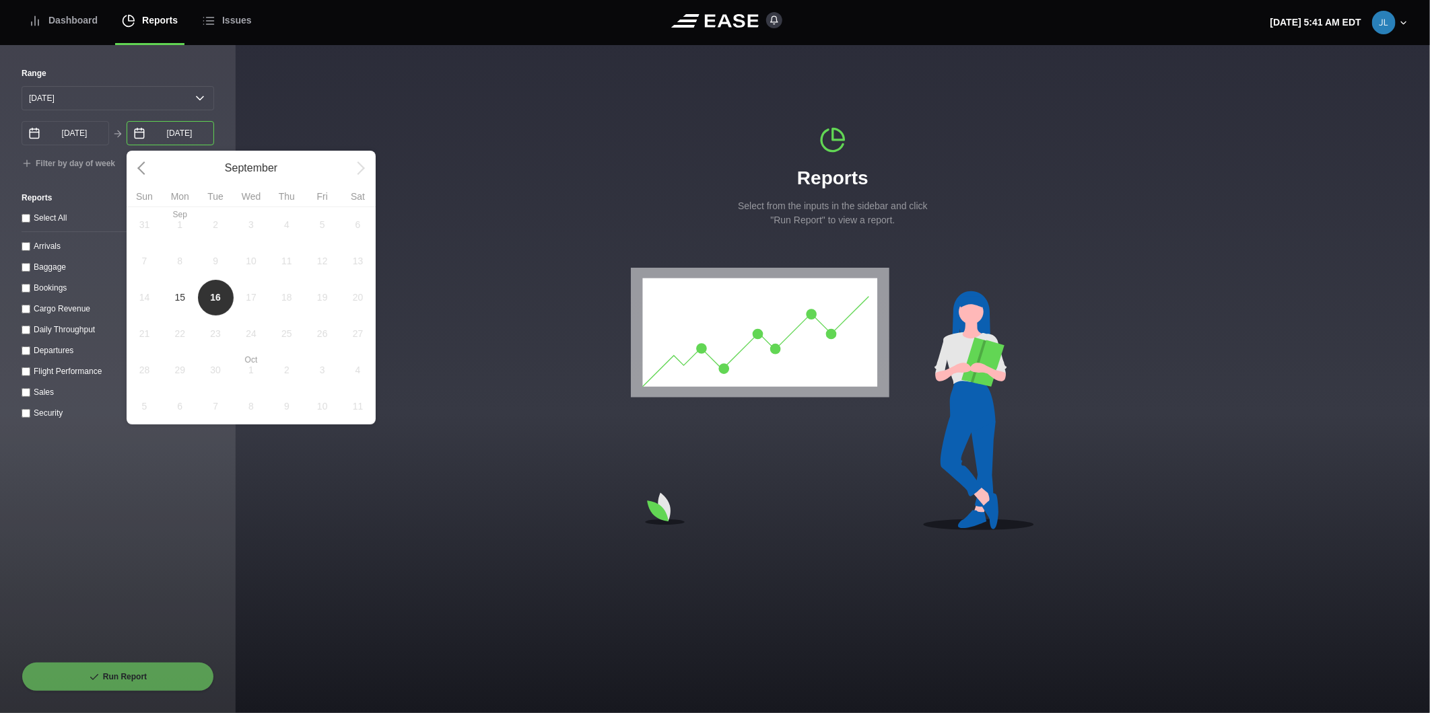
click at [152, 130] on input "[DATE]" at bounding box center [171, 133] width 88 height 24
click at [182, 292] on span "15" at bounding box center [180, 297] width 36 height 36
type input "[DATE]"
select select "0"
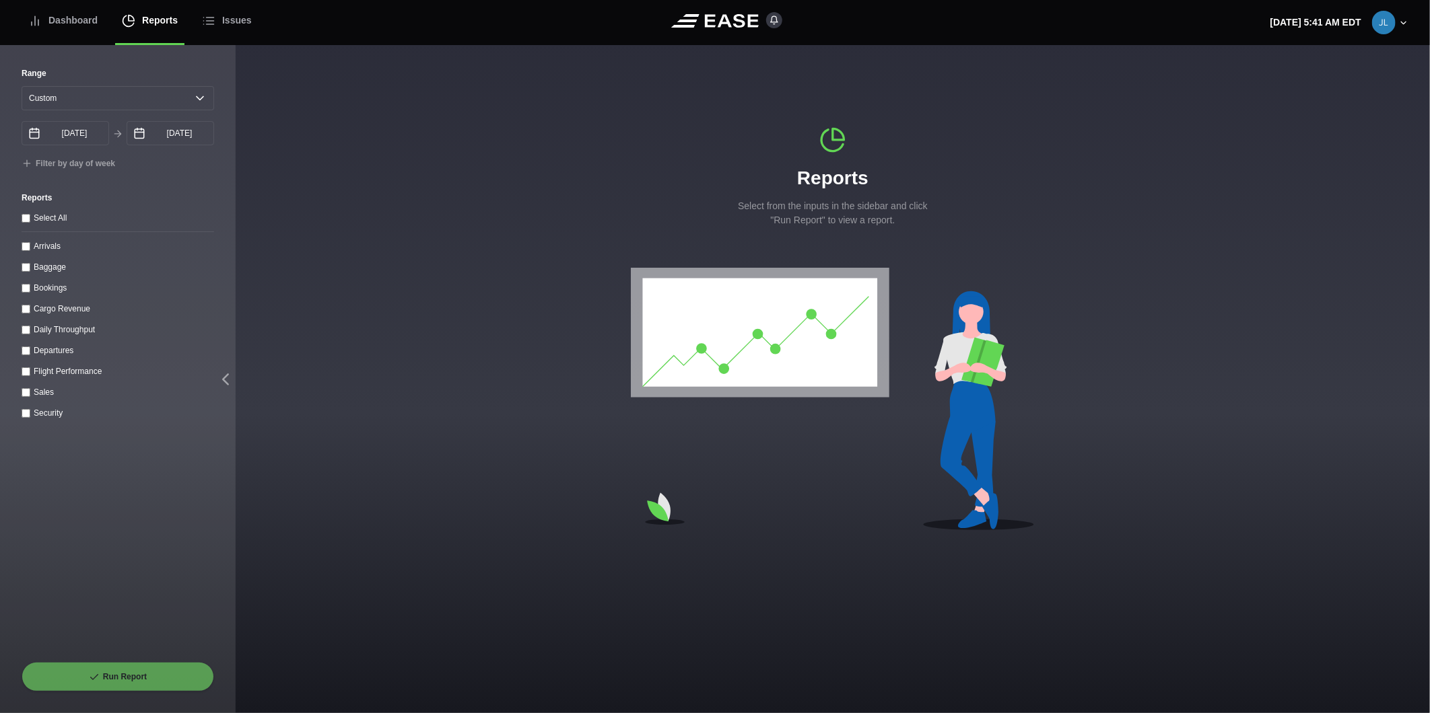
drag, startPoint x: 28, startPoint y: 352, endPoint x: 18, endPoint y: 388, distance: 36.9
click at [26, 352] on input "Departures" at bounding box center [26, 351] width 9 height 9
checkbox input "true"
click at [108, 674] on button "Run Report" at bounding box center [118, 677] width 193 height 30
select select "0"
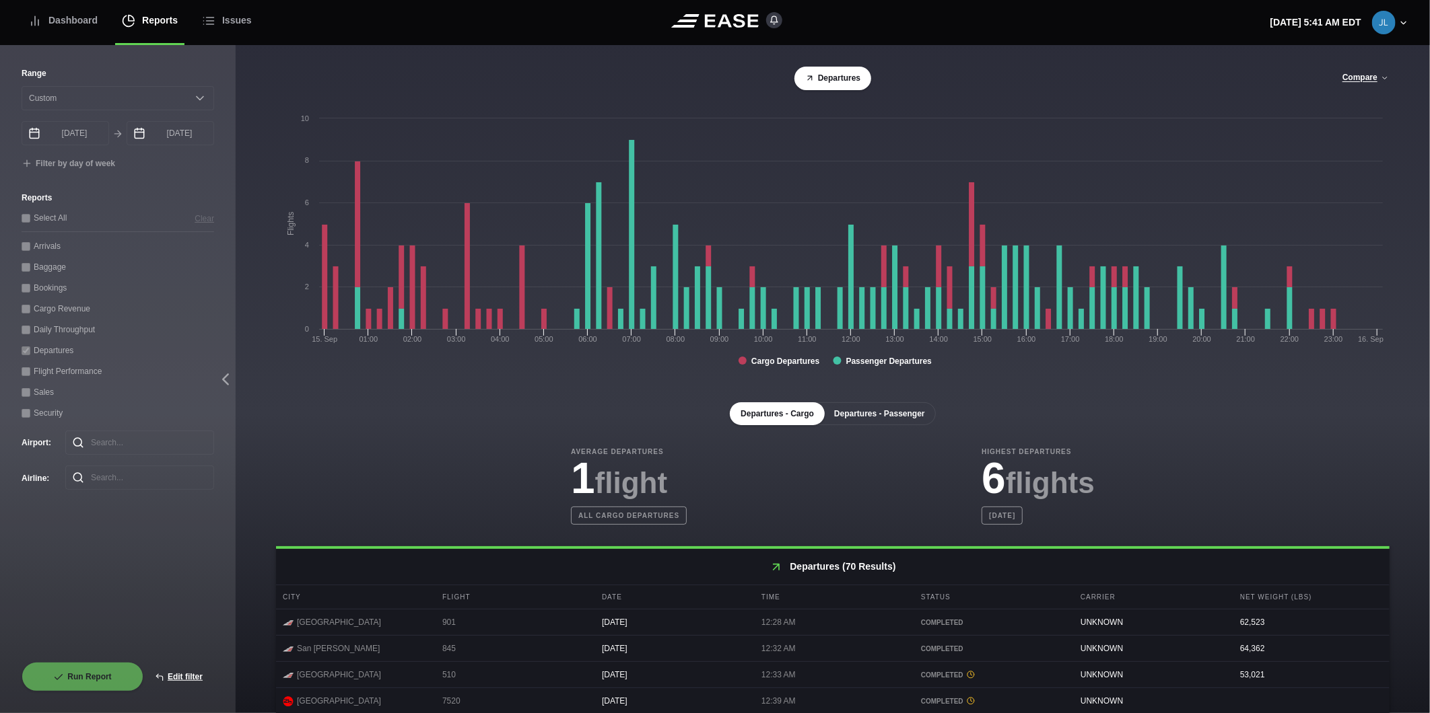
click at [868, 415] on button "Departures - Passenger" at bounding box center [879, 414] width 112 height 23
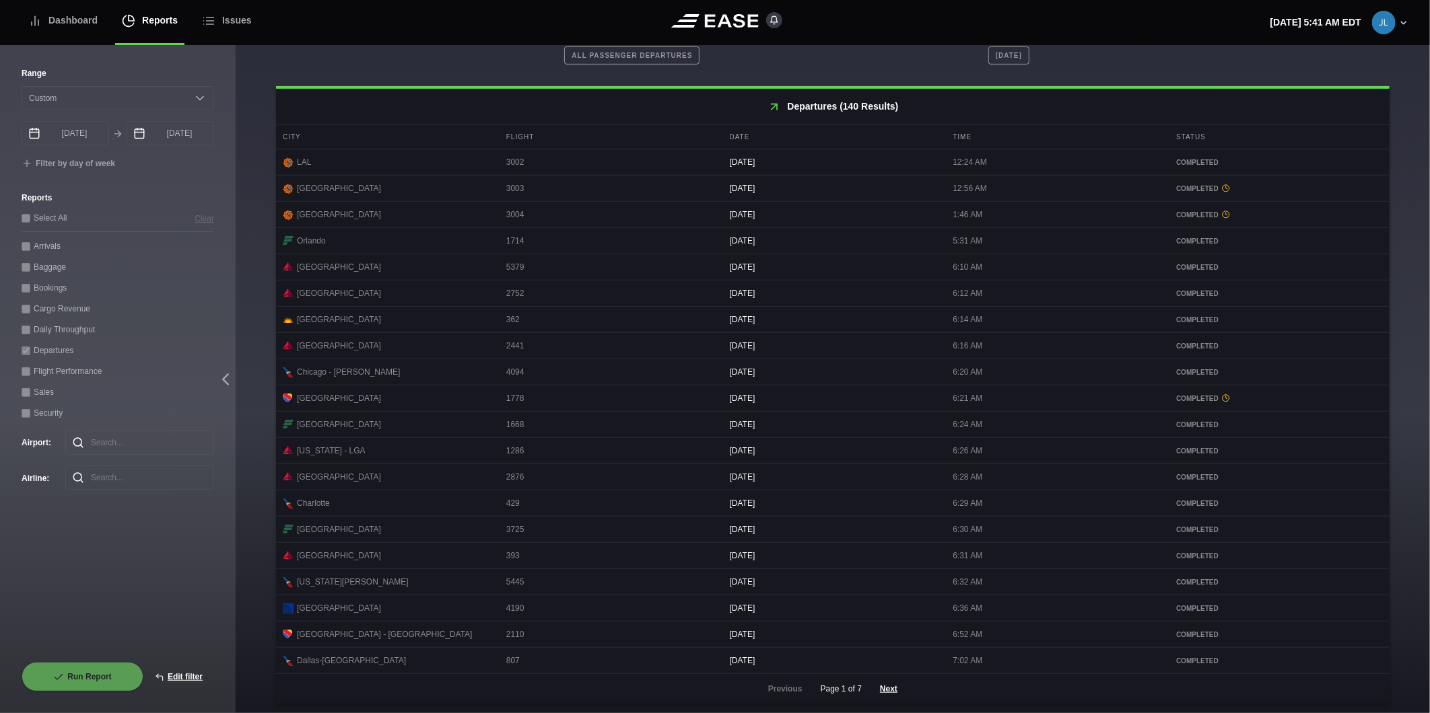
scroll to position [472, 0]
click at [884, 684] on button "Next" at bounding box center [888, 688] width 40 height 30
click at [879, 683] on button "Next" at bounding box center [888, 688] width 40 height 30
click at [890, 683] on button "Next" at bounding box center [888, 688] width 40 height 30
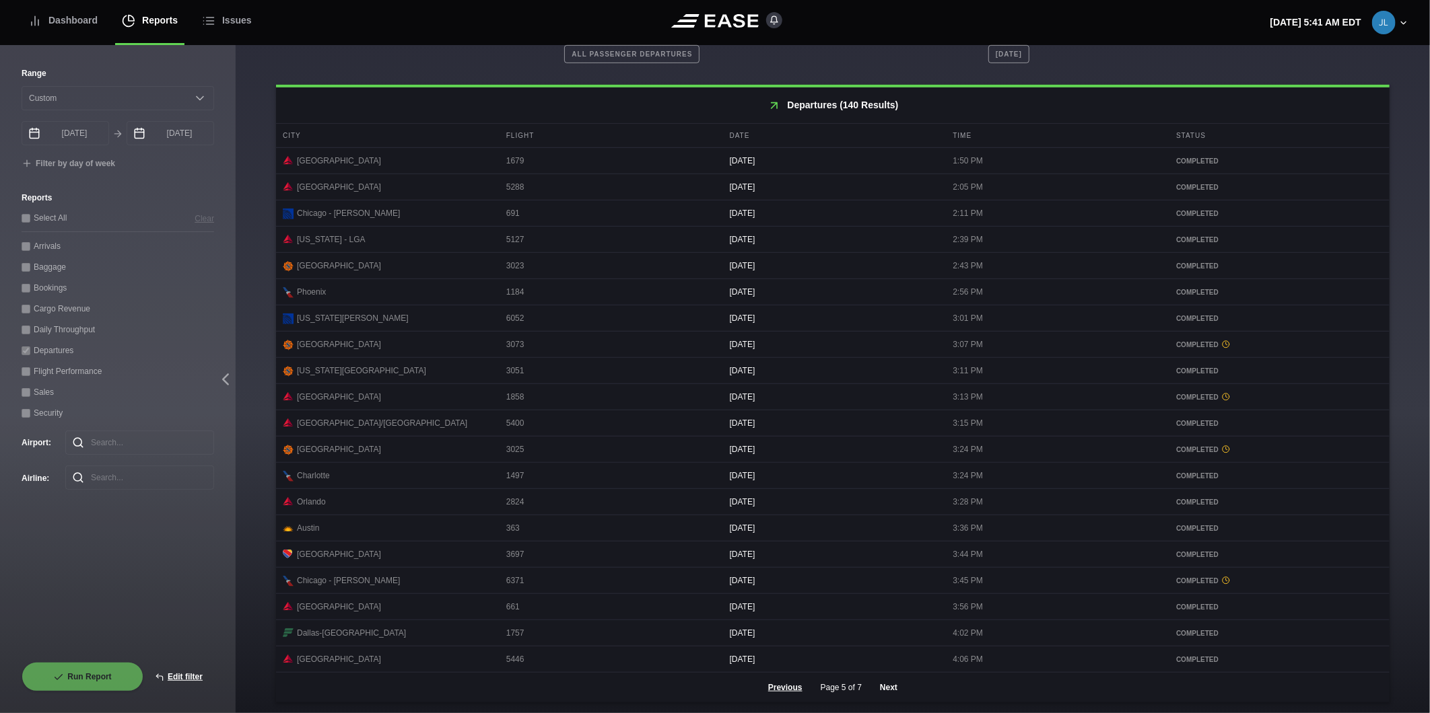
click at [883, 687] on button "Next" at bounding box center [888, 688] width 40 height 30
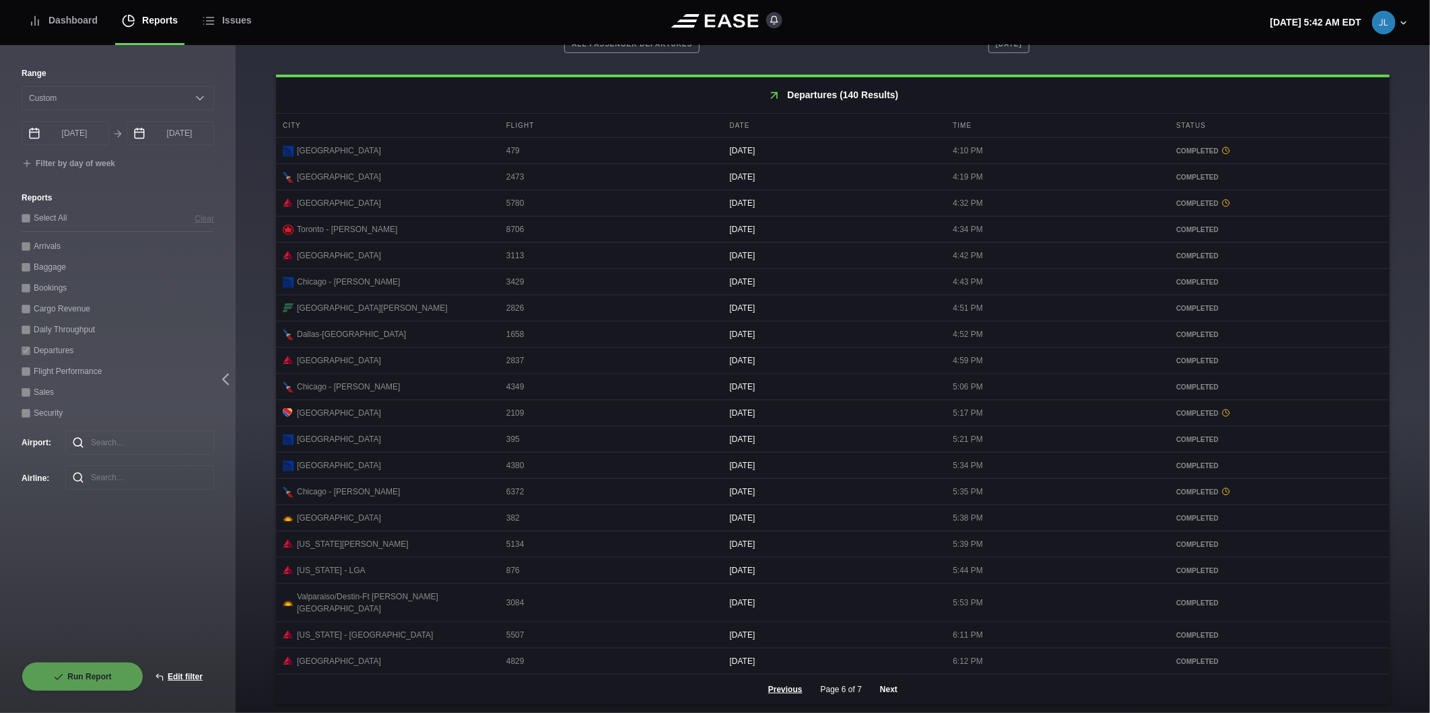
click at [885, 684] on button "Next" at bounding box center [888, 690] width 40 height 30
